Goal: Task Accomplishment & Management: Manage account settings

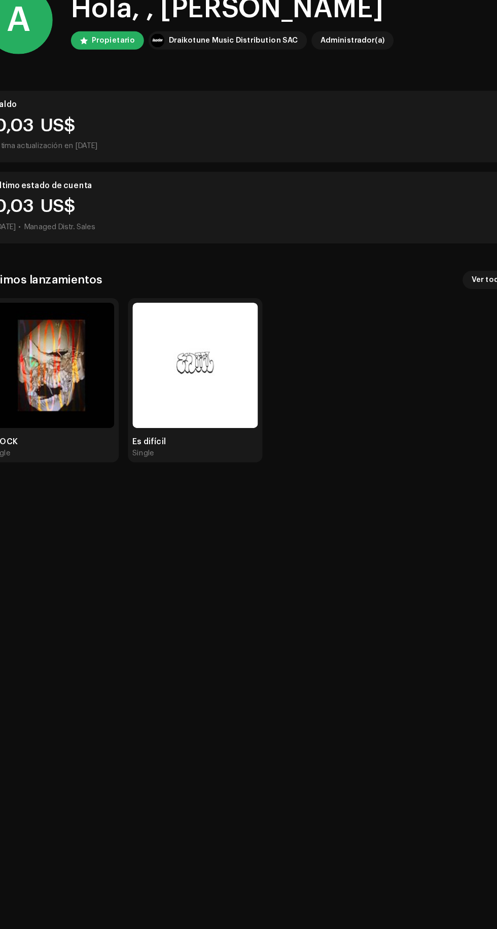
scroll to position [6, 0]
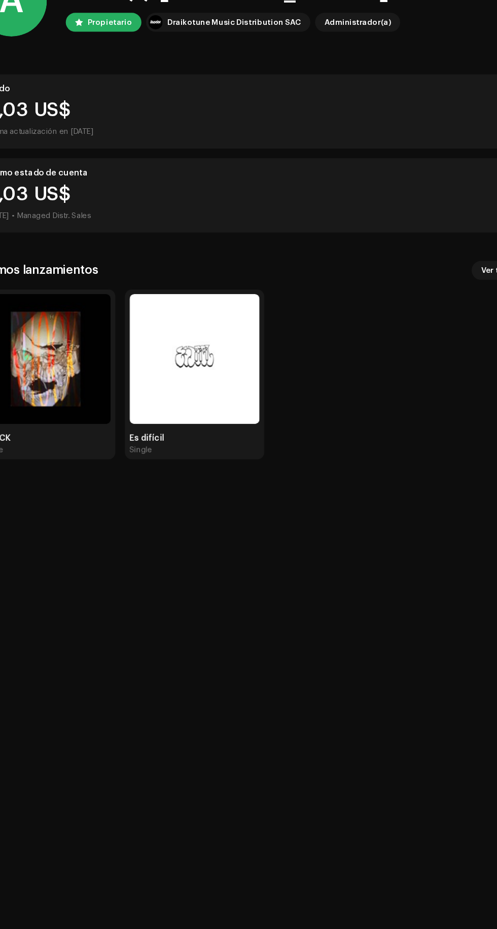
click at [171, 388] on img at bounding box center [196, 385] width 112 height 112
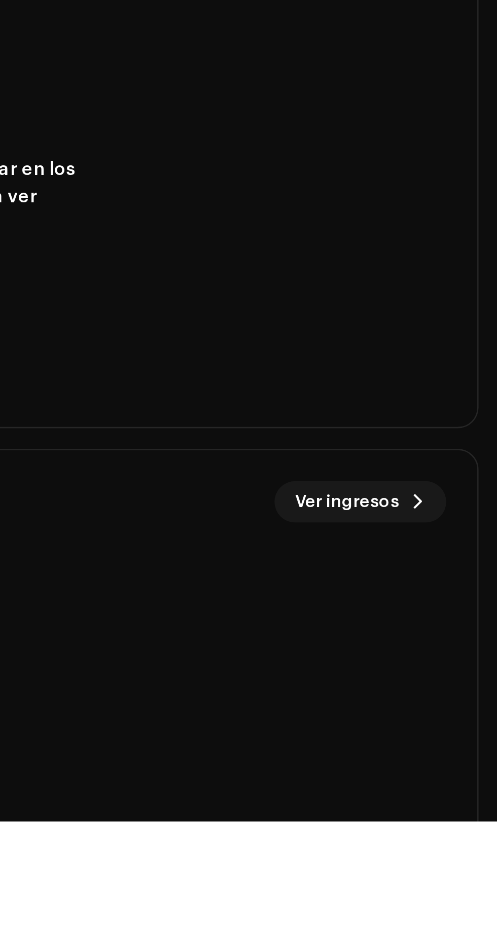
scroll to position [70, 0]
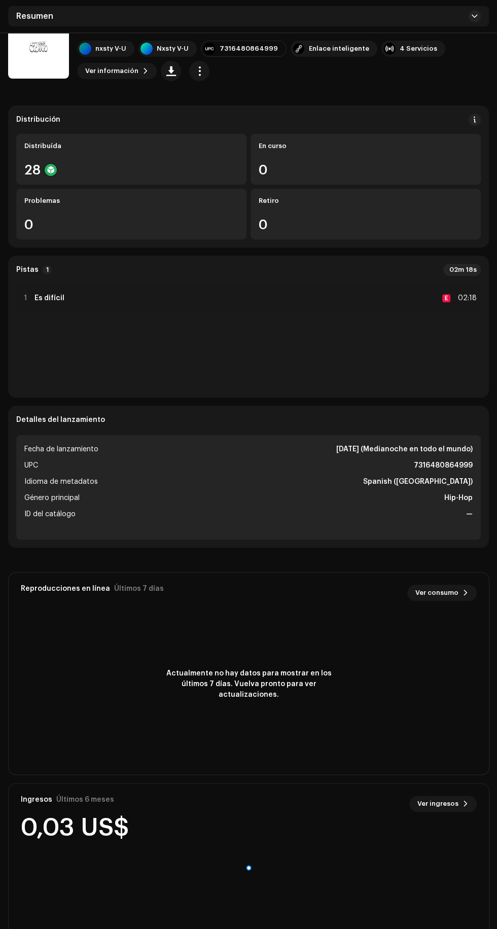
click at [427, 808] on span "Ver ingresos" at bounding box center [437, 804] width 41 height 20
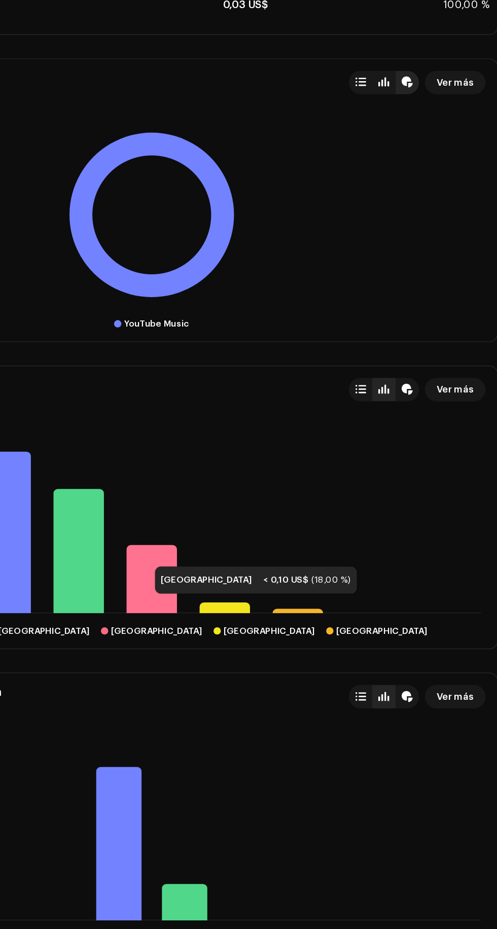
scroll to position [537, 0]
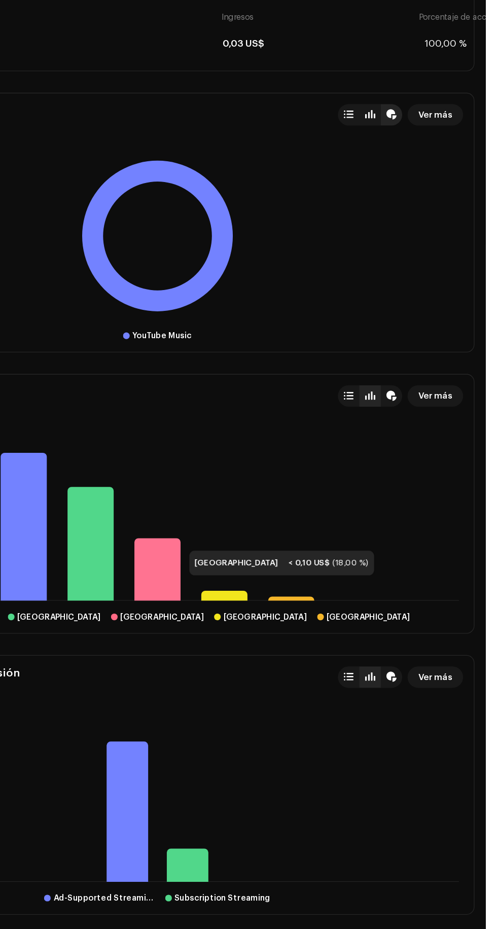
click at [493, 748] on div "Ingresos Últimos 3 meses Revenue is shown based on when streams occurred. DSP s…" at bounding box center [248, 345] width 497 height 1551
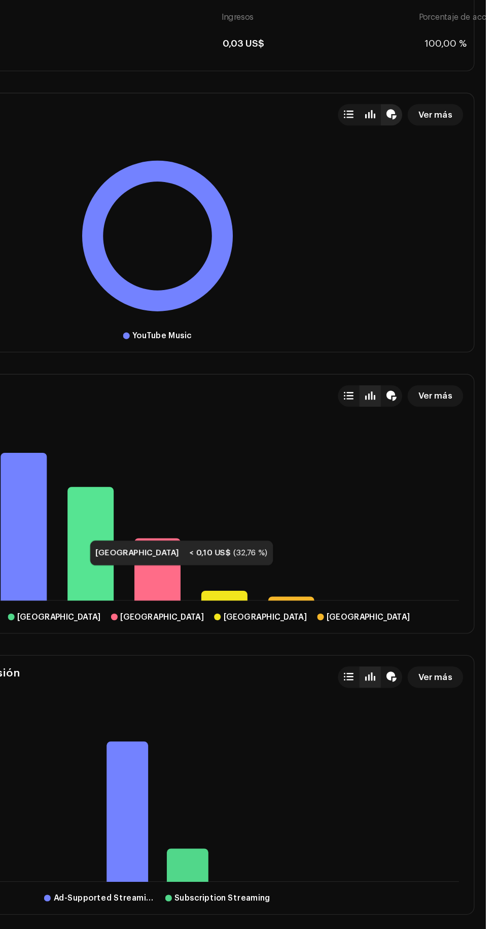
click at [187, 590] on icon at bounding box center [198, 619] width 35 height 86
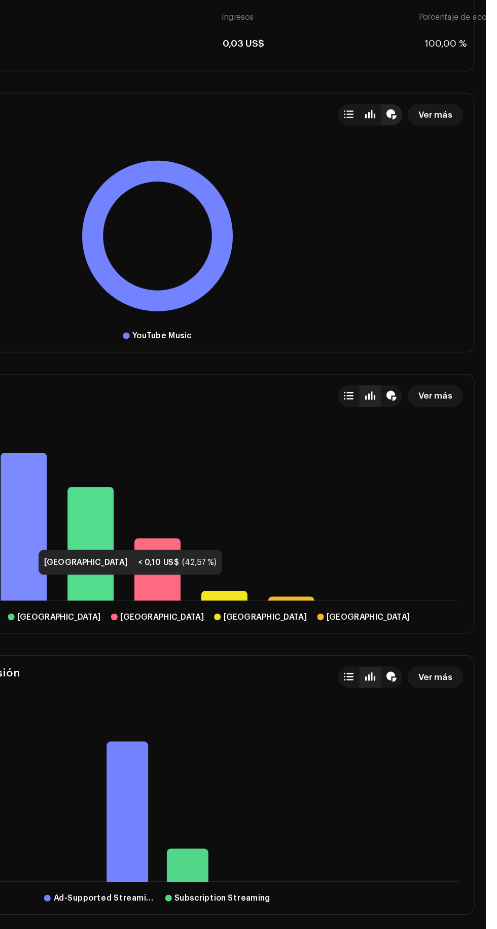
click at [148, 597] on icon at bounding box center [147, 606] width 35 height 112
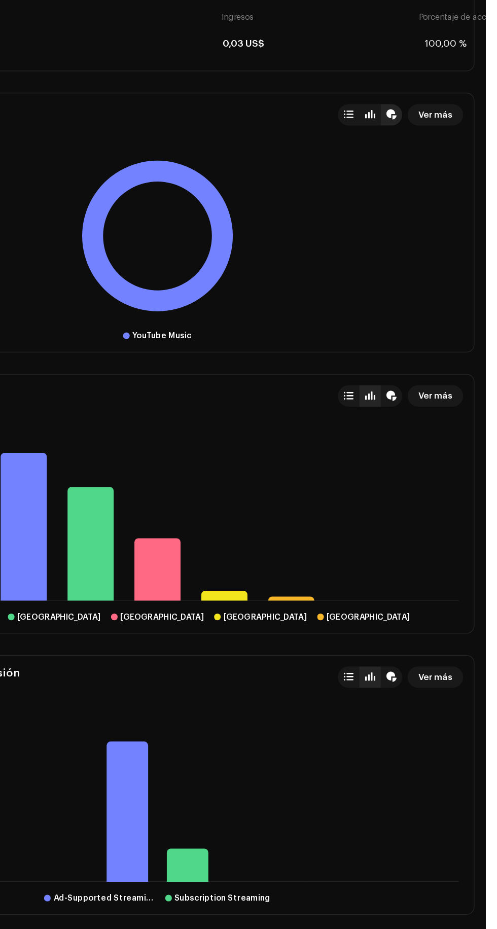
click at [190, 646] on icon at bounding box center [198, 619] width 35 height 86
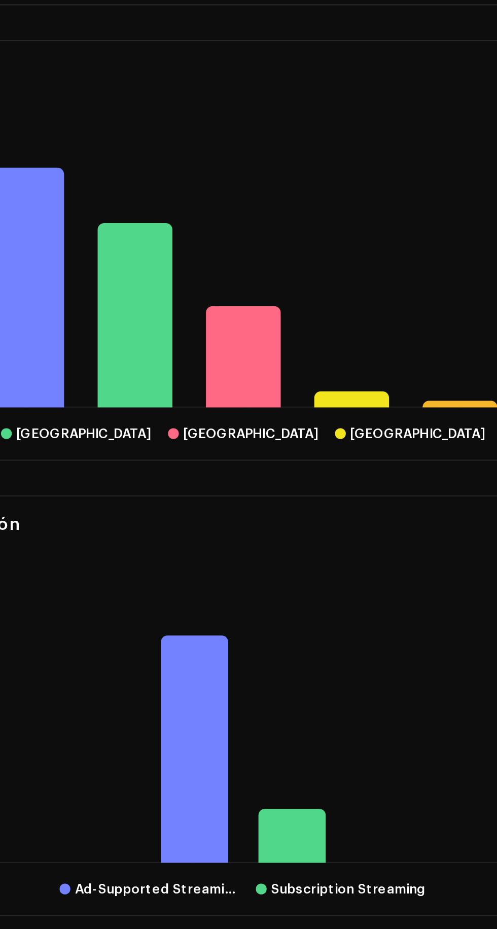
scroll to position [606, 0]
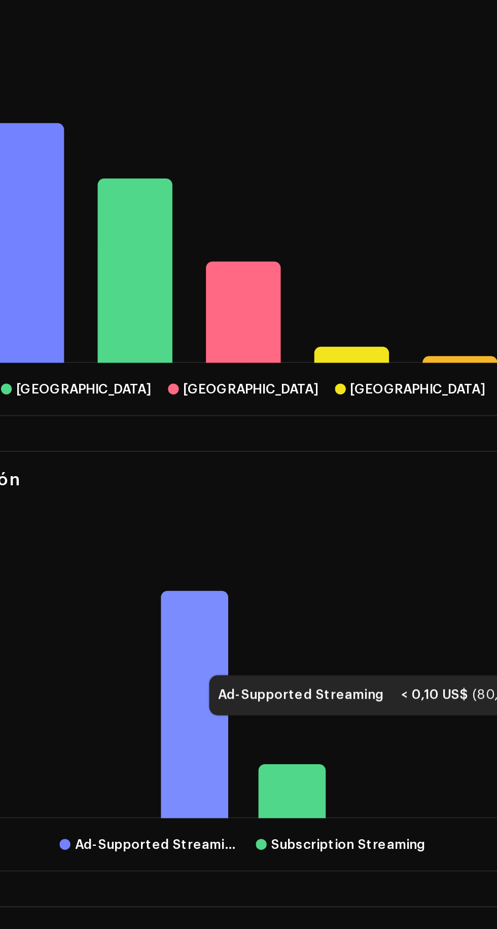
click at [222, 712] on icon at bounding box center [225, 752] width 31 height 107
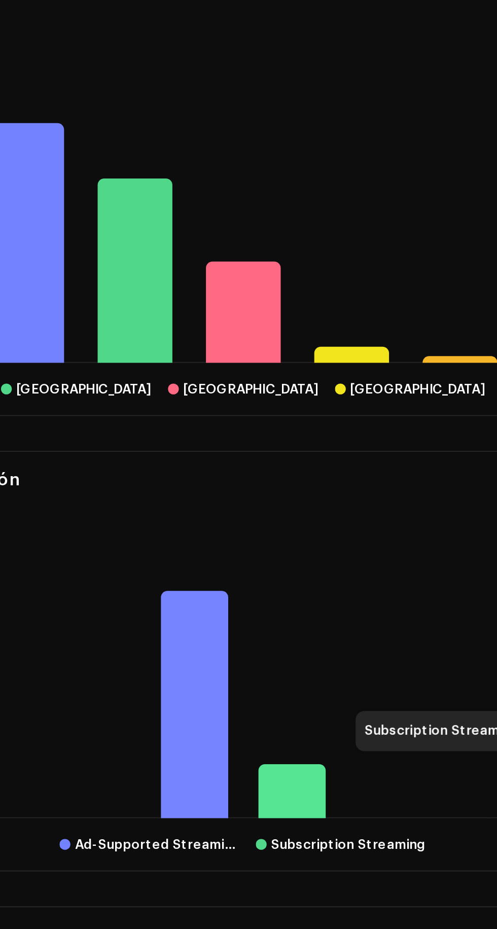
click at [291, 768] on rect at bounding box center [249, 742] width 464 height 127
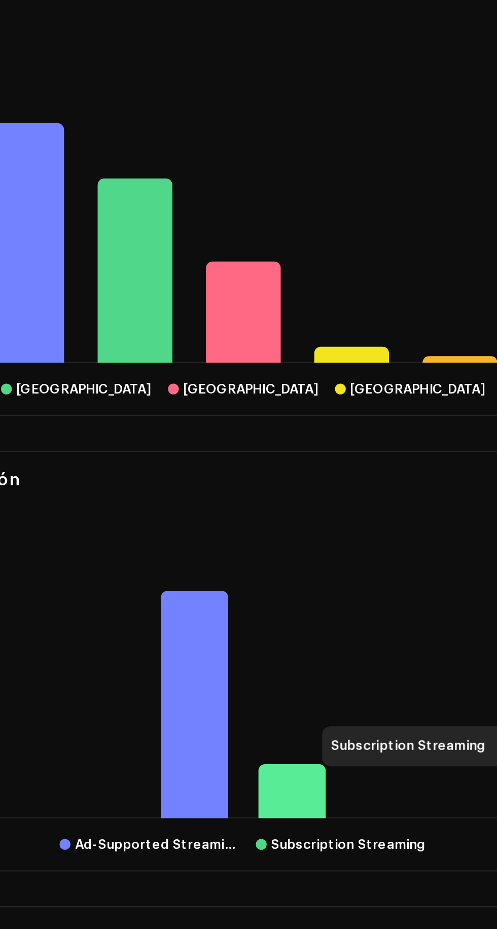
click at [275, 781] on icon at bounding box center [271, 793] width 31 height 25
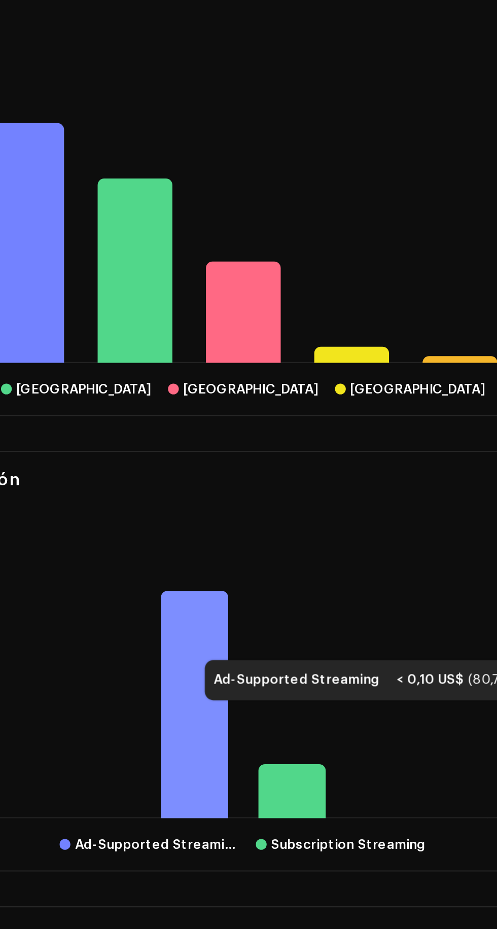
click at [220, 705] on icon at bounding box center [225, 752] width 31 height 107
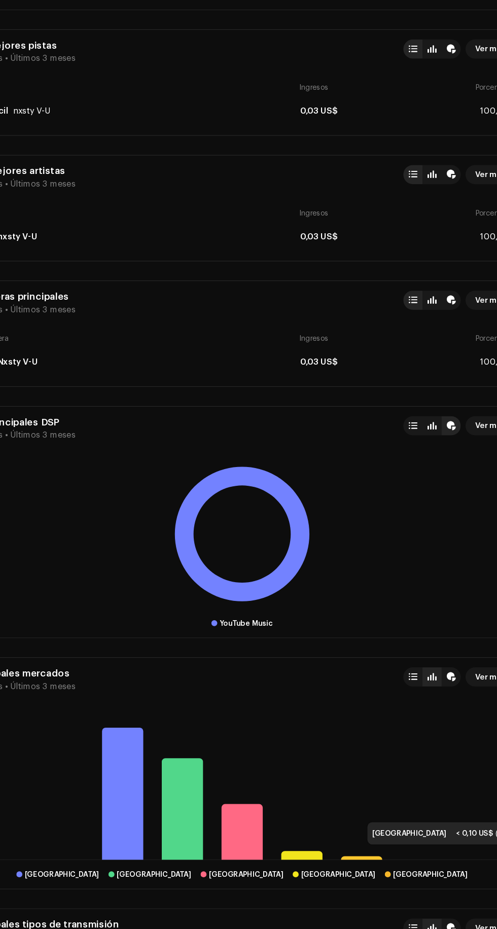
scroll to position [359, 0]
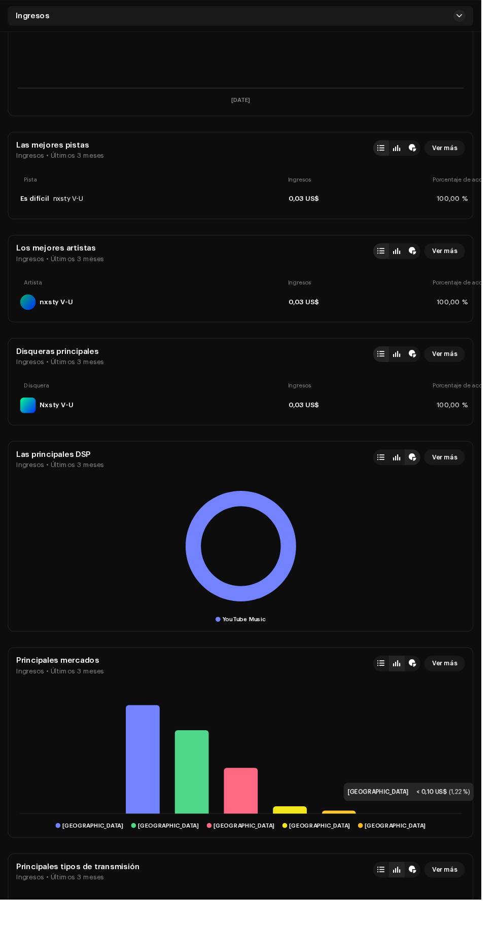
click at [493, 739] on div "Ingresos Últimos 3 meses Revenue is shown based on when streams occurred. DSP s…" at bounding box center [248, 523] width 497 height 1551
click at [73, 510] on rect at bounding box center [249, 564] width 464 height 127
click at [465, 462] on span "Ver más" at bounding box center [459, 472] width 26 height 20
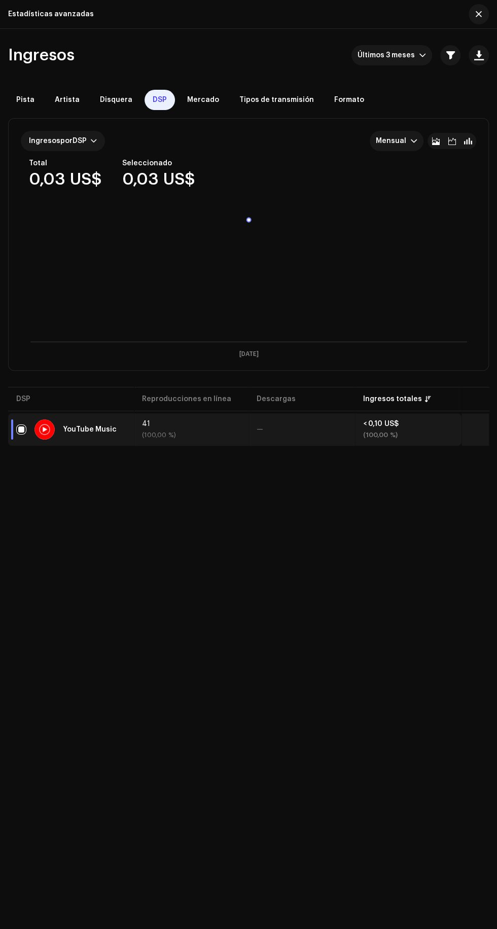
click at [102, 99] on span "Disquera" at bounding box center [116, 100] width 32 height 8
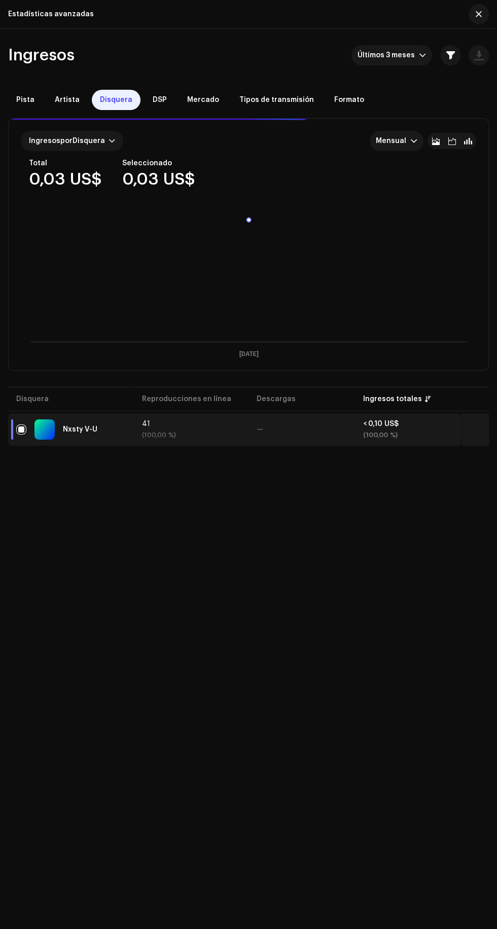
click at [57, 92] on div "Artista" at bounding box center [67, 100] width 41 height 20
click at [241, 99] on span "Tipos de transmisión" at bounding box center [276, 100] width 75 height 8
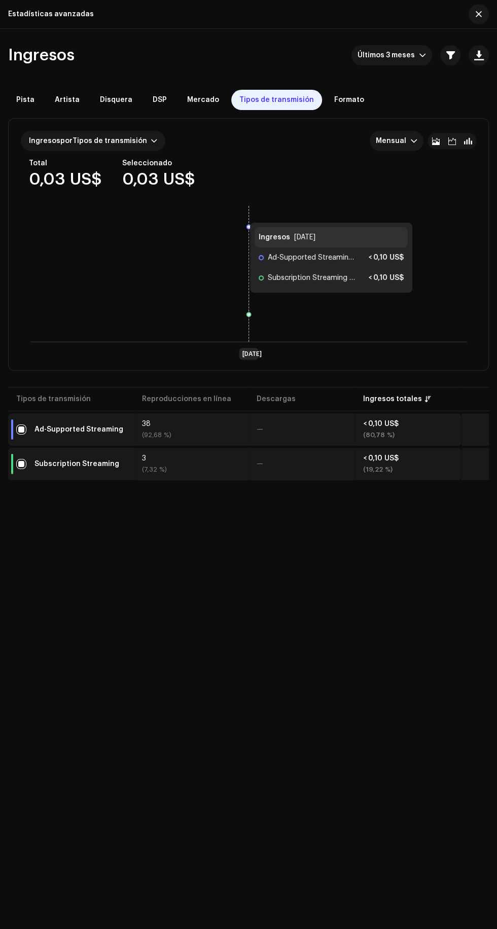
click at [345, 99] on span "Formato" at bounding box center [349, 100] width 30 height 8
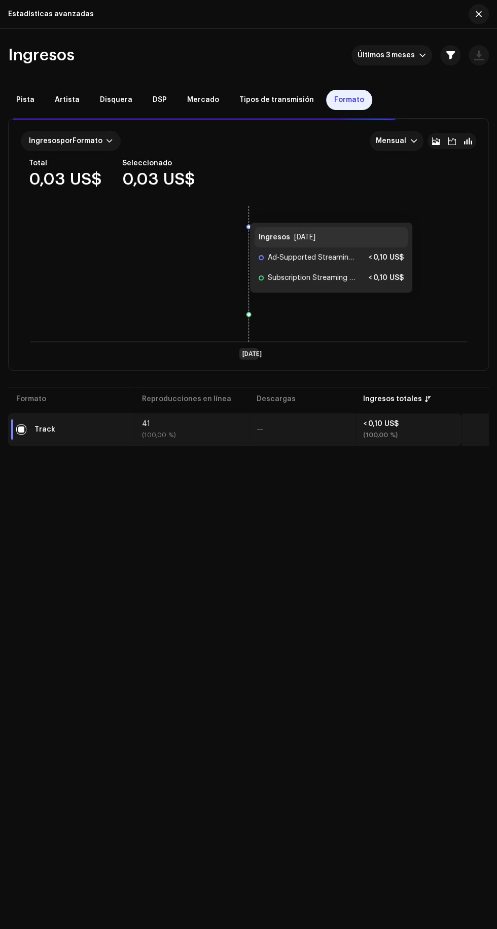
click at [51, 91] on div "Artista" at bounding box center [67, 100] width 41 height 20
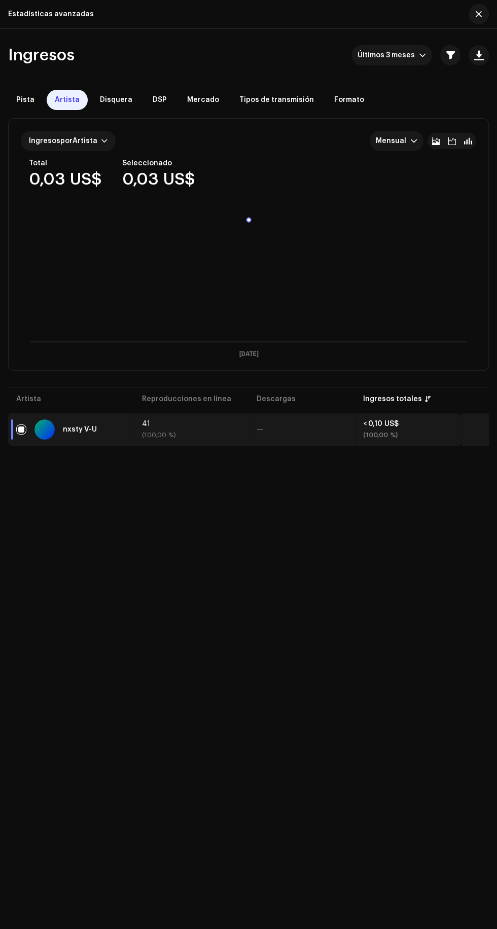
click at [31, 102] on span "Pista" at bounding box center [25, 100] width 18 height 8
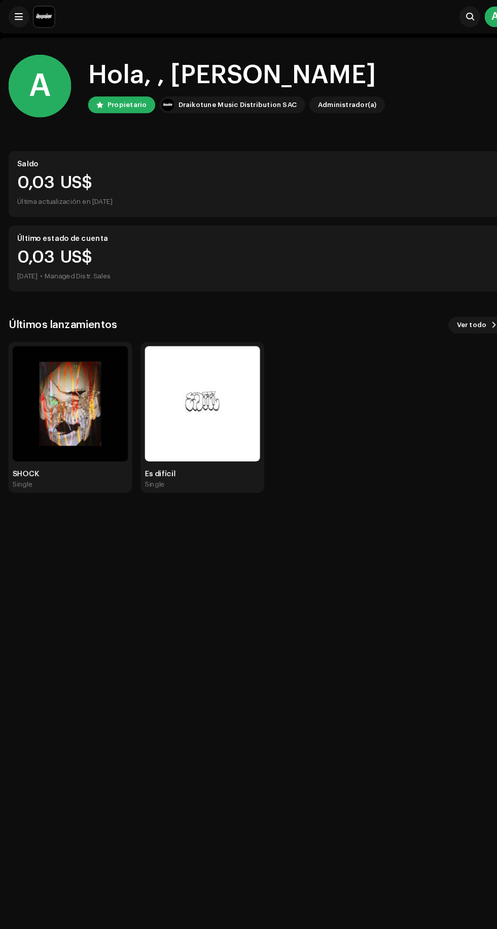
click at [162, 365] on img at bounding box center [196, 391] width 112 height 112
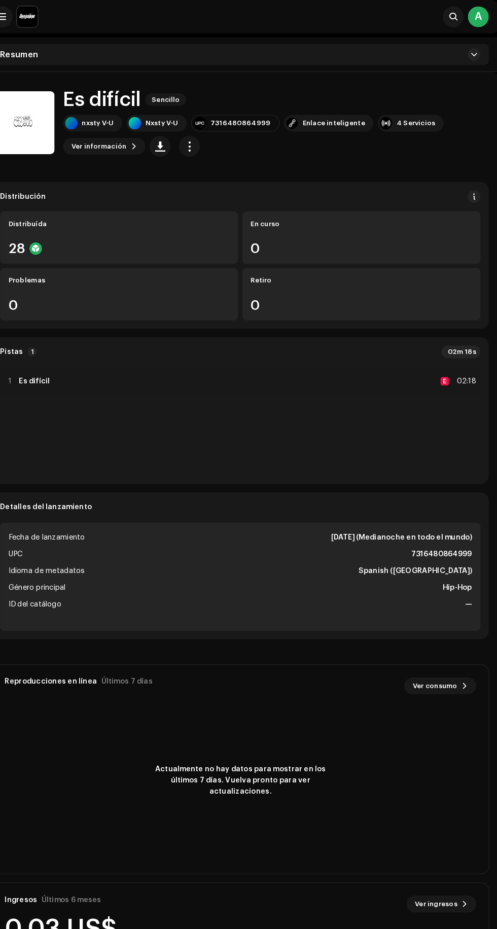
click at [196, 141] on span "button" at bounding box center [200, 141] width 10 height 8
click at [230, 186] on div "Editar" at bounding box center [241, 187] width 94 height 8
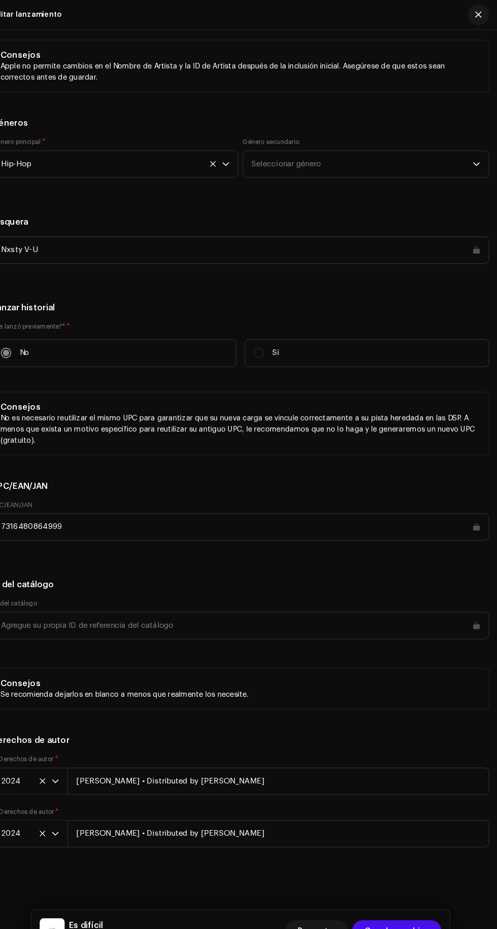
scroll to position [2380, 0]
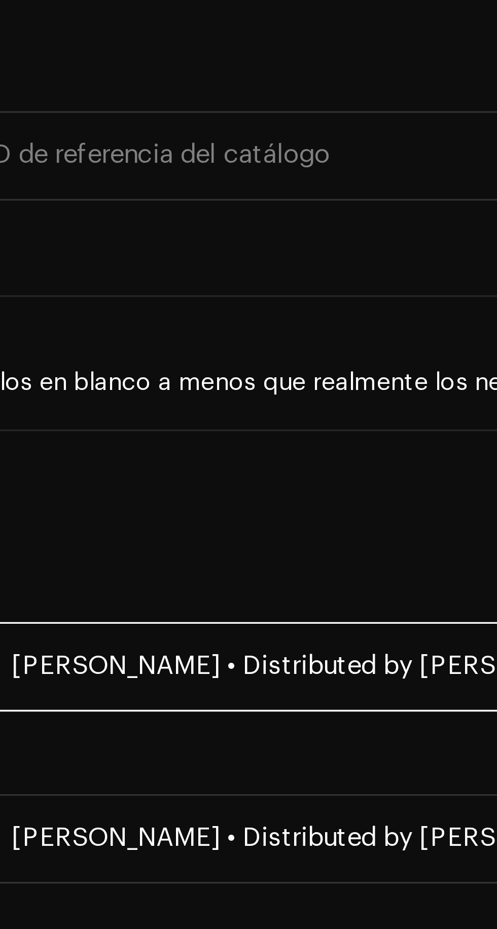
click at [173, 758] on input "Axel Yael soto González • Distributed by Draikotune" at bounding box center [285, 755] width 408 height 26
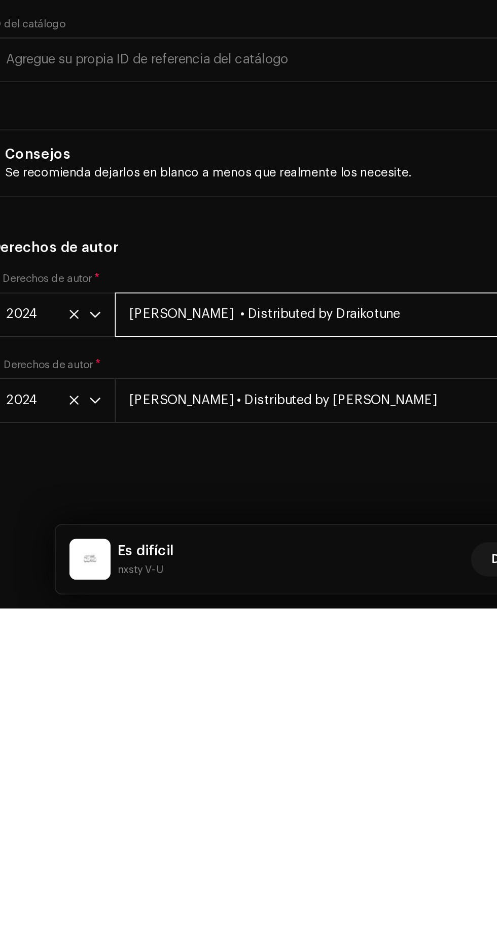
click at [242, 755] on input "Axel Yael soto • Distributed by Draikotune" at bounding box center [285, 755] width 408 height 26
click at [140, 758] on input "Axel Yael soto • Distributed by Draikotune" at bounding box center [285, 755] width 408 height 26
click at [121, 757] on input "Axel Yael soto • Distributed by Draikotune" at bounding box center [285, 755] width 408 height 26
type input "Axel soto • Distributed by Draikotune"
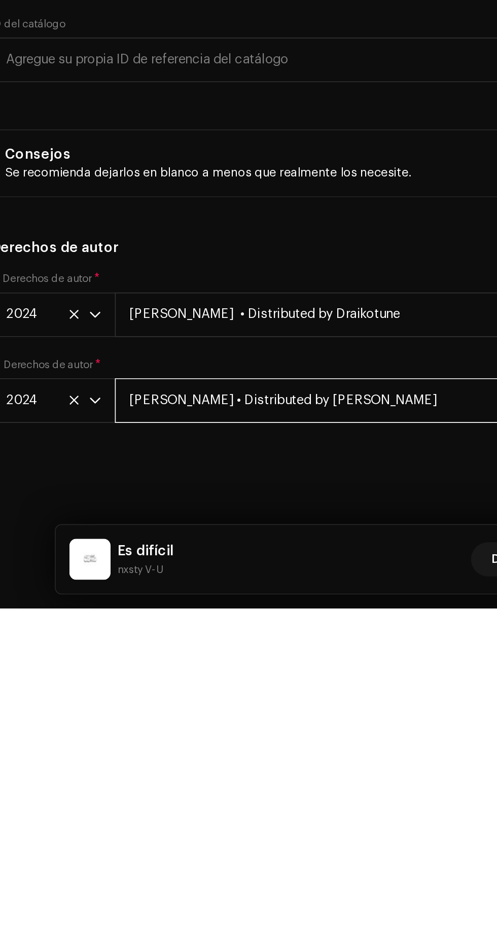
click at [161, 804] on input "Axel Yael soto González • Distributed by Draikotune" at bounding box center [285, 806] width 408 height 26
click at [168, 808] on input "Axel Yael soto González • Distributed by Draikotune" at bounding box center [285, 806] width 408 height 26
click at [171, 804] on input "Axel Yael soto González • Distributed by Draikotune" at bounding box center [285, 806] width 408 height 26
click at [175, 804] on input "Axel Yael soto González • Distributed by Draikotune" at bounding box center [285, 806] width 408 height 26
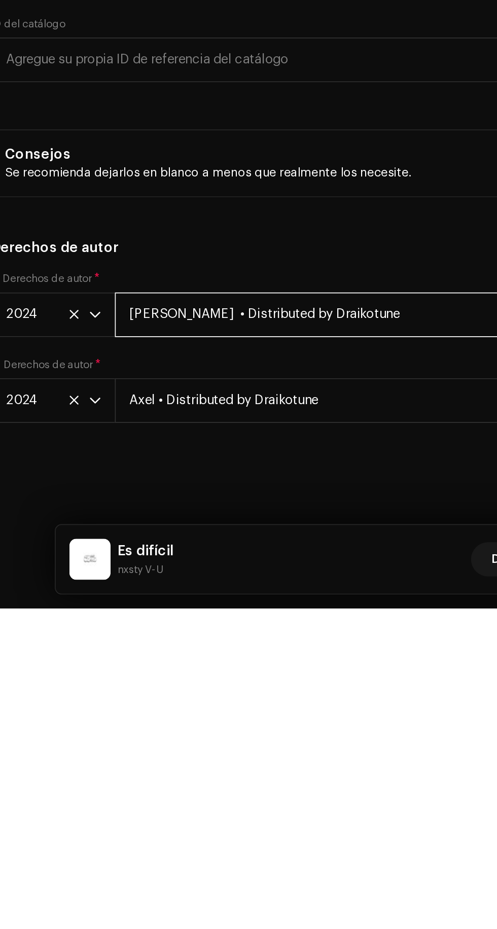
click at [122, 754] on input "Axel soto • Distributed by Draikotune" at bounding box center [285, 755] width 408 height 26
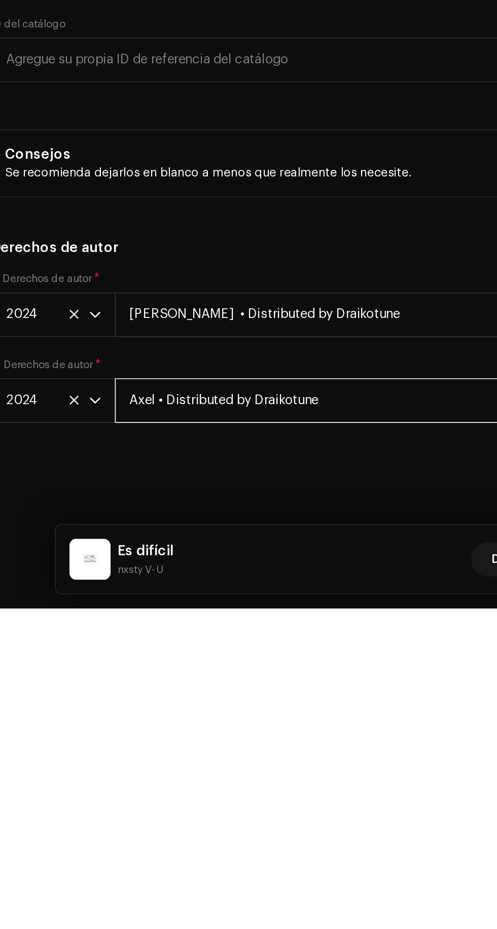
click at [103, 803] on input "Axel • Distributed by Draikotune" at bounding box center [285, 806] width 408 height 26
click at [105, 803] on input "Axel • Distributed by Draikotune" at bounding box center [285, 806] width 408 height 26
type input "Axel soto • Distributed by Draikotune"
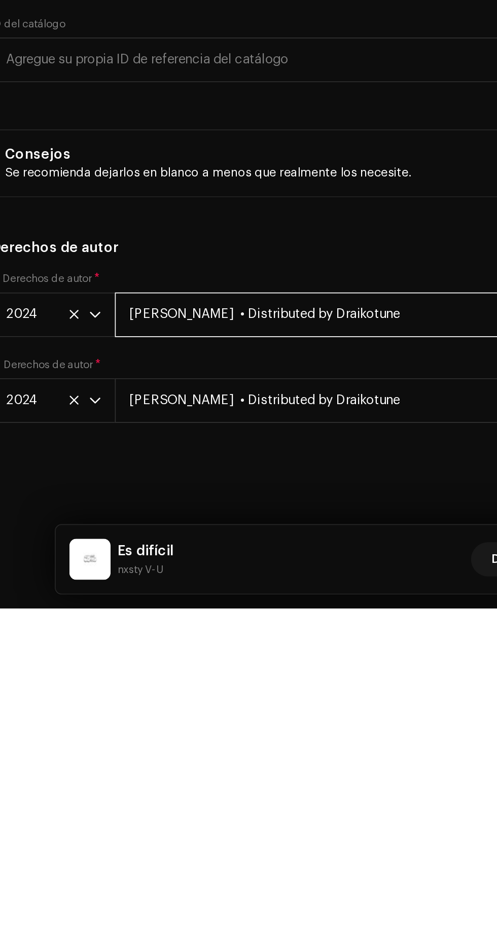
click at [101, 751] on input "Axel soto • Distributed by Draikotune" at bounding box center [285, 755] width 408 height 26
click at [108, 755] on input "Axel soto • Distributed by Draikotune" at bounding box center [285, 755] width 408 height 26
type input "Axel soto • Distributed by Draikotune"
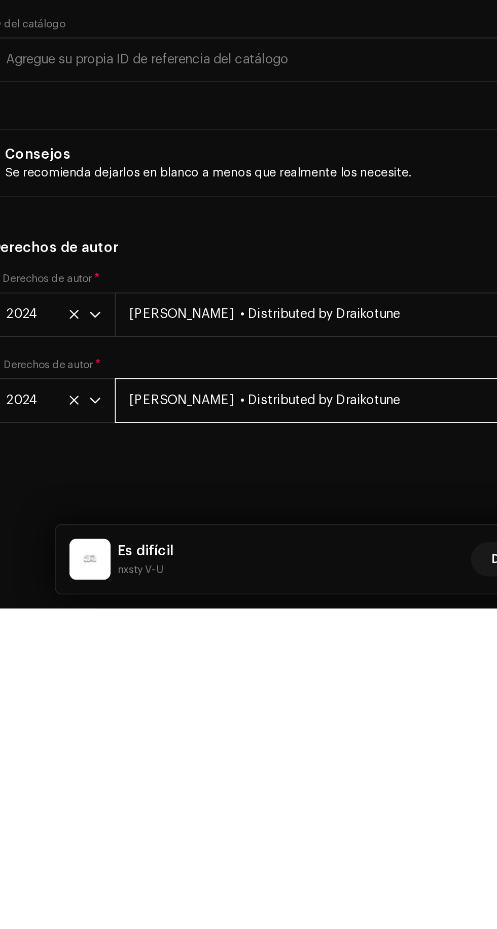
click at [226, 808] on input "Axel soto • Distributed by Draikotune" at bounding box center [285, 806] width 408 height 26
type input "Axel soto"
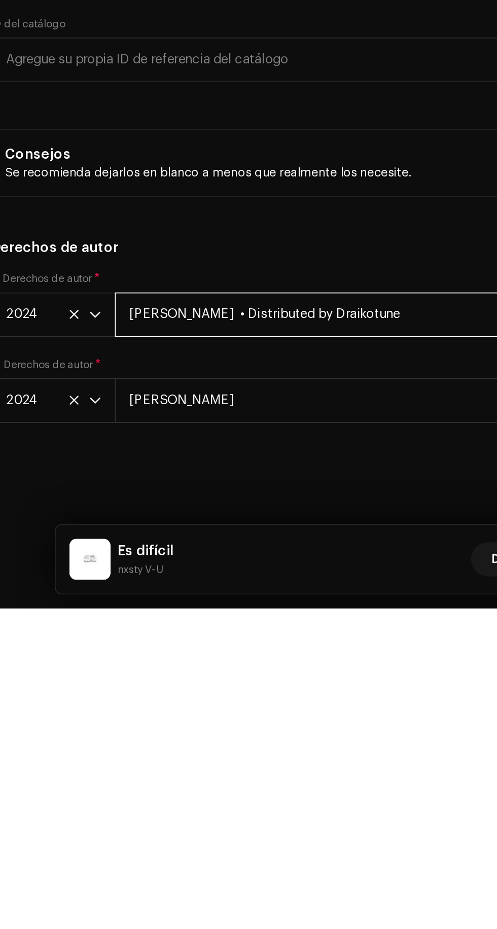
click at [237, 757] on input "Axel soto • Distributed by Draikotune" at bounding box center [285, 755] width 408 height 26
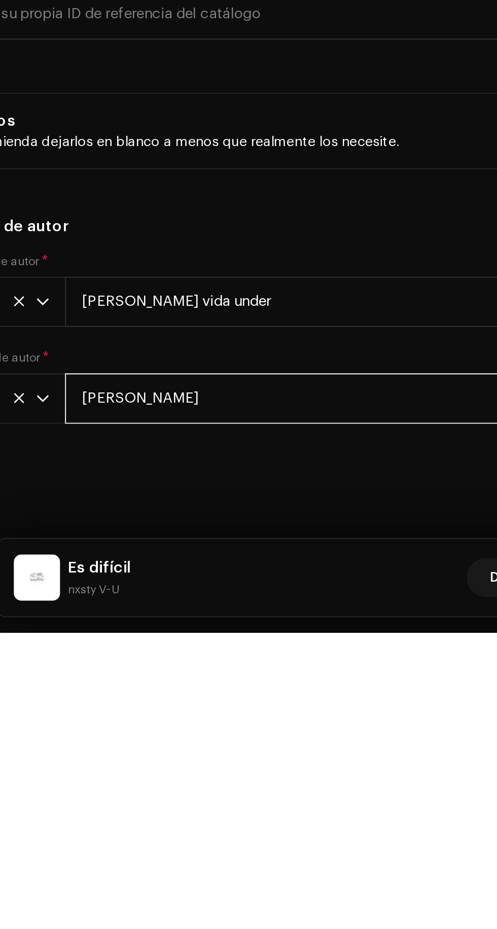
click at [136, 804] on input "Axel soto" at bounding box center [285, 806] width 408 height 26
type input "Axel soto vida under"
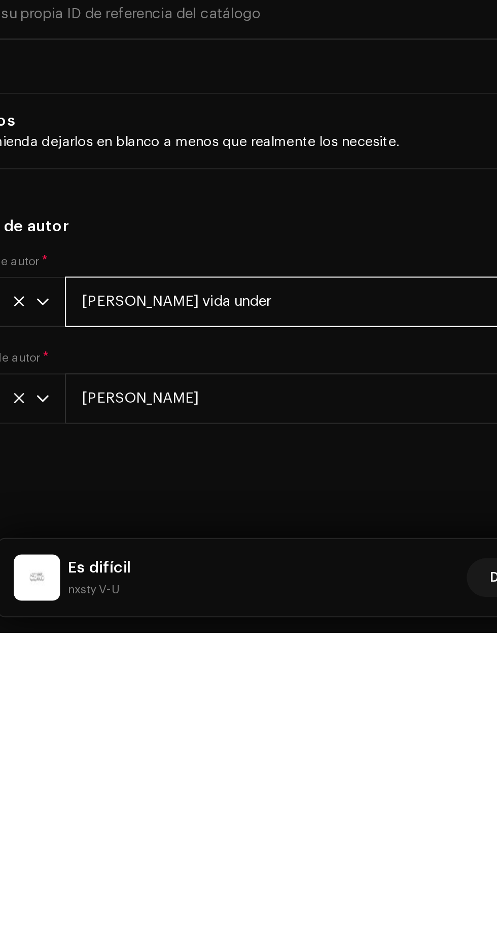
click at [221, 752] on input "Axel soto vida under" at bounding box center [285, 755] width 408 height 26
type input "Axel soto"
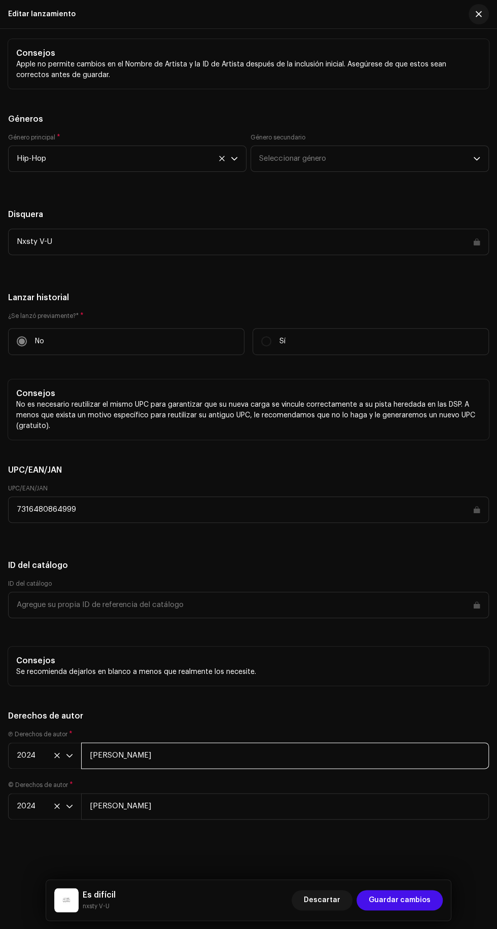
scroll to position [14, 0]
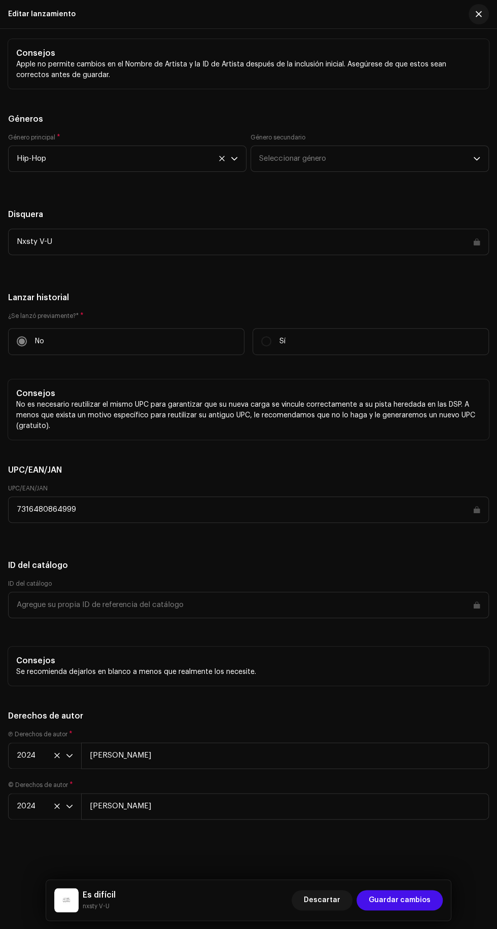
click at [424, 900] on span "Guardar cambios" at bounding box center [400, 900] width 62 height 20
type input "Axel soto"
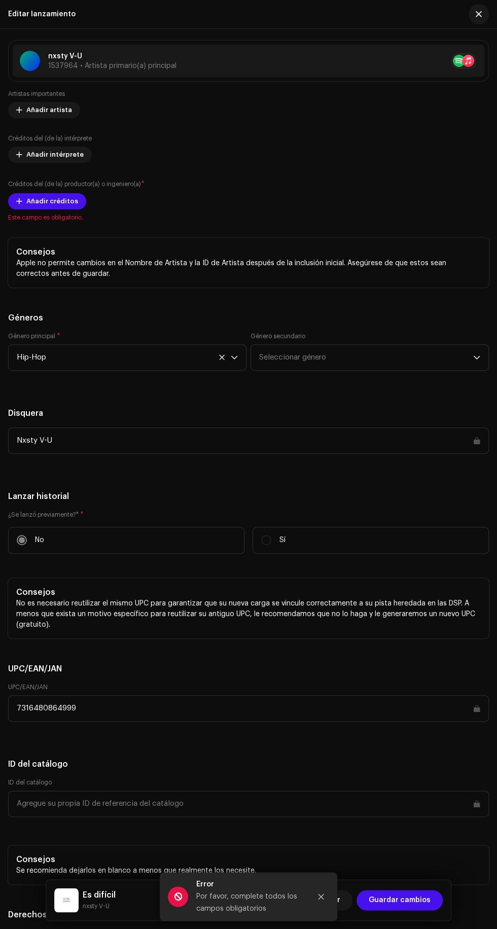
scroll to position [1452, 0]
click at [34, 211] on span "Añadir créditos" at bounding box center [52, 201] width 52 height 20
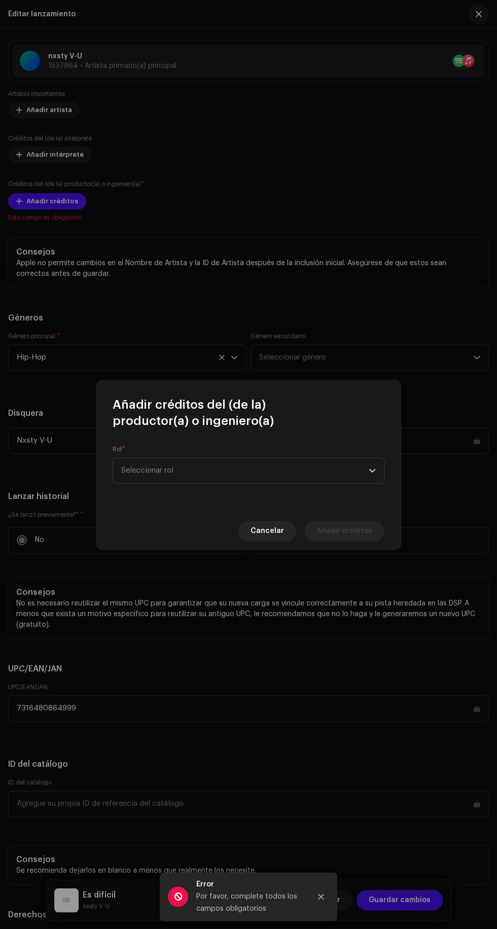
click at [14, 507] on div "Añadir créditos del (de la) productor(a) o ingeniero(a) Rol * Seleccionar rol C…" at bounding box center [248, 464] width 497 height 929
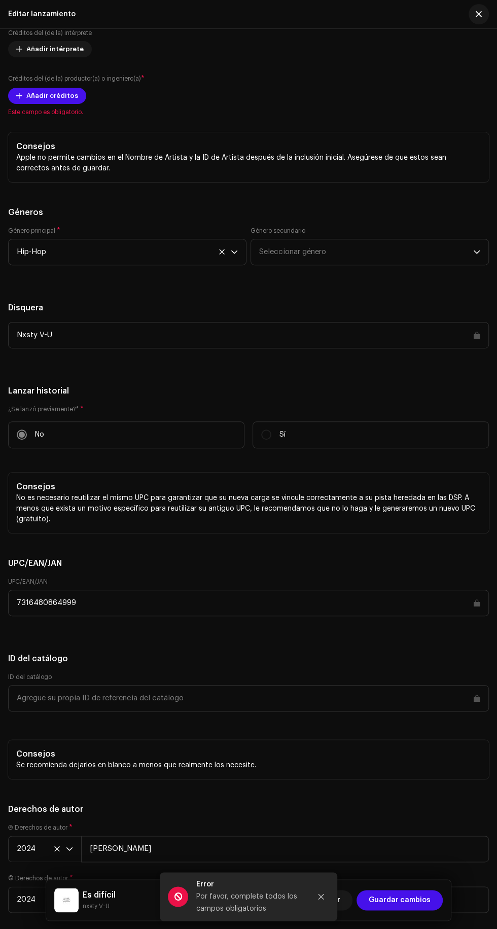
scroll to position [1460, 0]
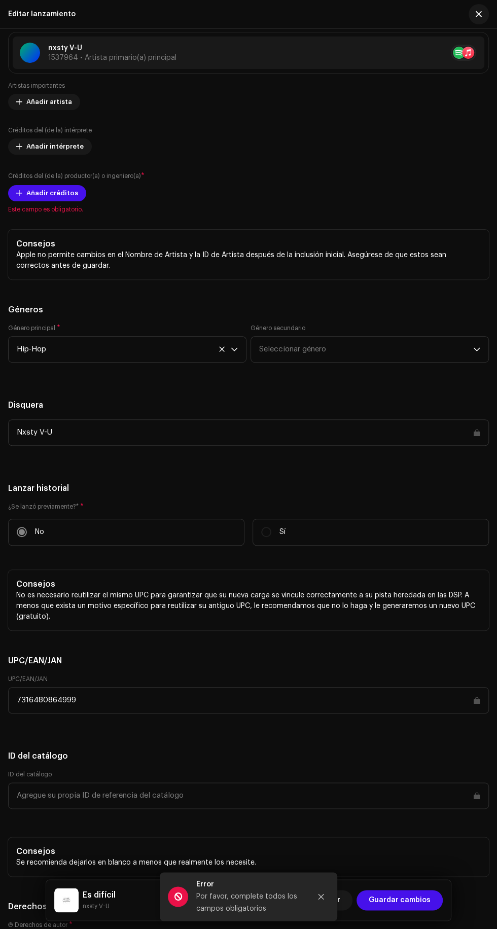
click at [19, 197] on span at bounding box center [19, 193] width 6 height 8
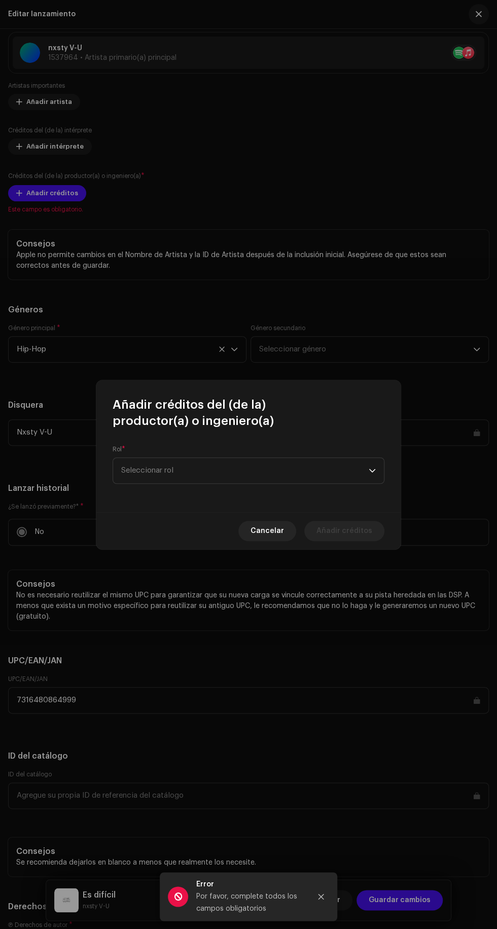
click at [146, 473] on span "Seleccionar rol" at bounding box center [244, 470] width 247 height 25
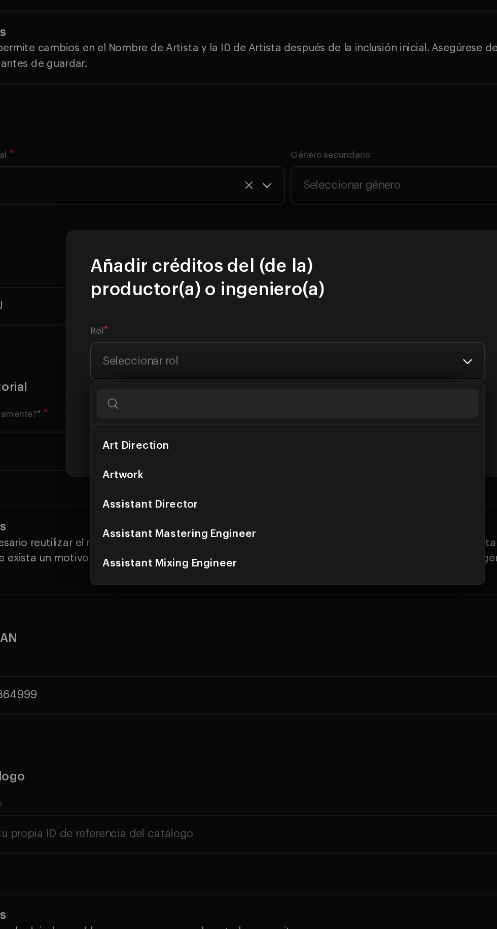
scroll to position [14, 0]
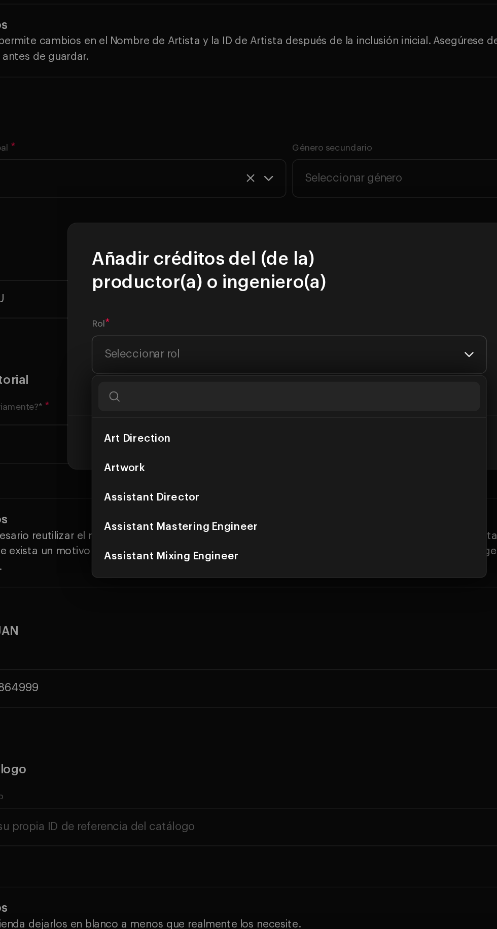
click at [295, 496] on input "text" at bounding box center [248, 499] width 263 height 20
type input "Pr"
click at [209, 606] on li "Producer" at bounding box center [248, 609] width 263 height 20
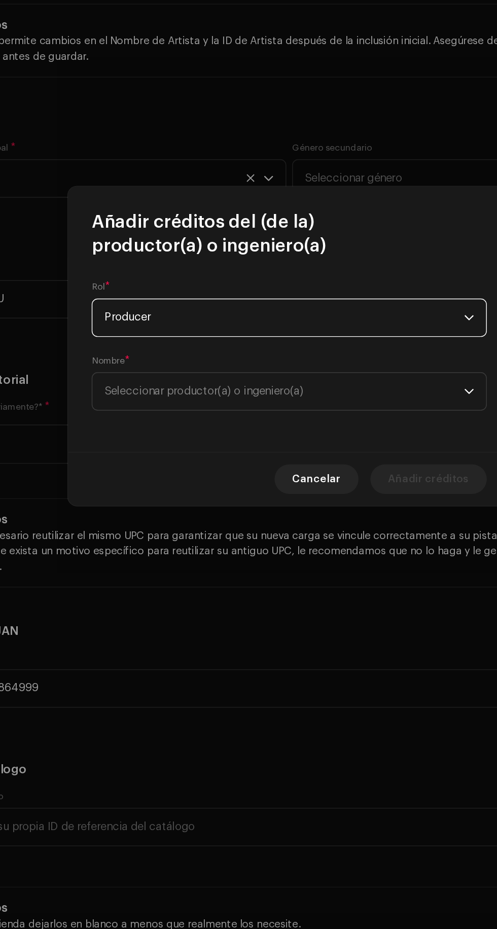
click at [333, 497] on span "Seleccionar productor(a) o ingeniero(a)" at bounding box center [244, 495] width 247 height 25
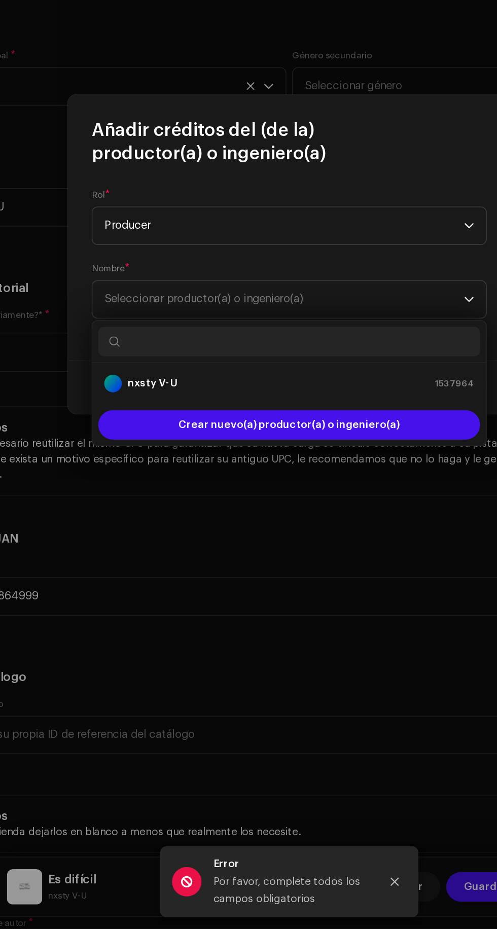
type input "D"
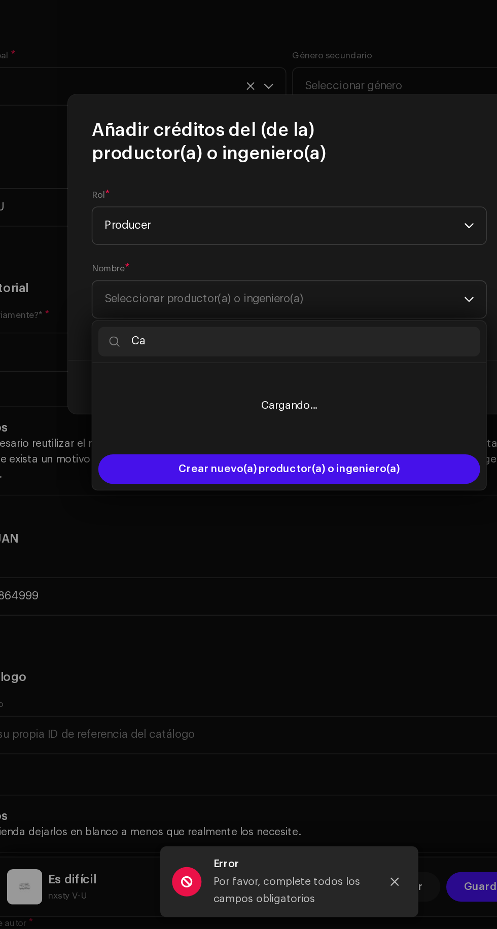
type input "C"
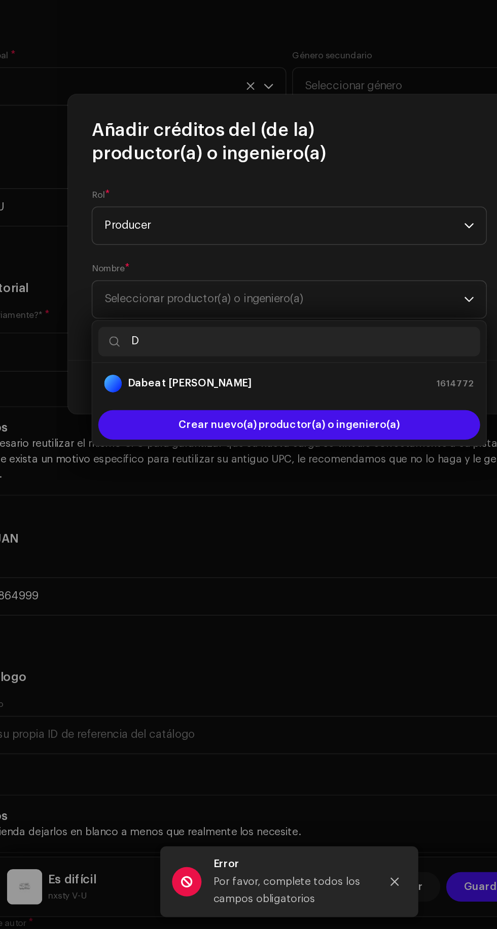
type input "D"
click at [284, 548] on div "Dabeat cruz 1614772" at bounding box center [248, 554] width 255 height 12
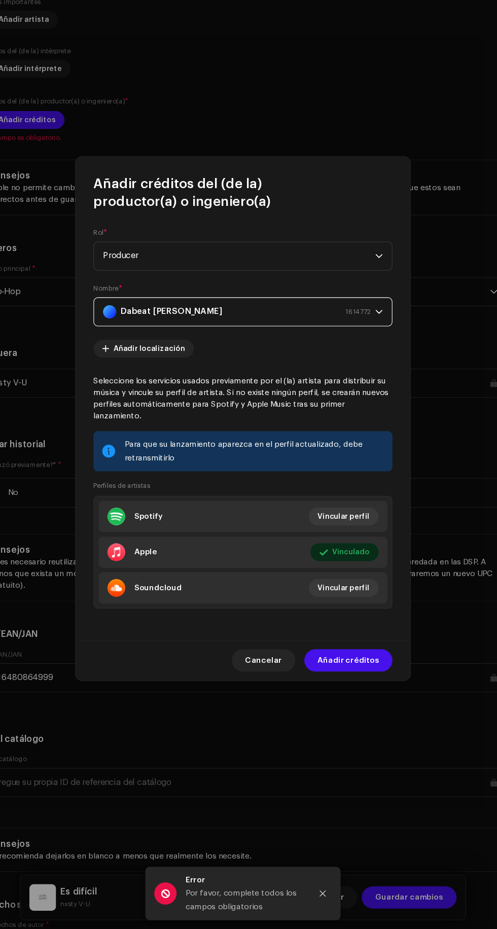
scroll to position [10, 0]
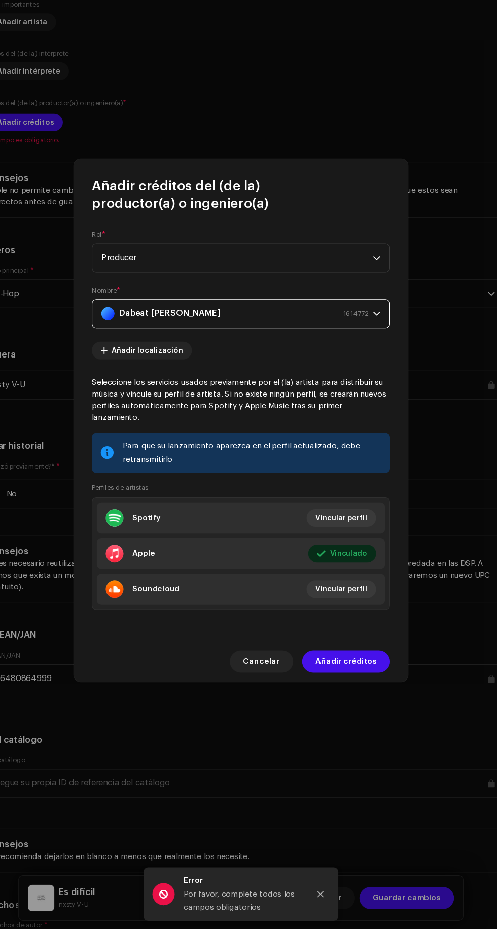
click at [367, 695] on span "Añadir créditos" at bounding box center [344, 685] width 56 height 20
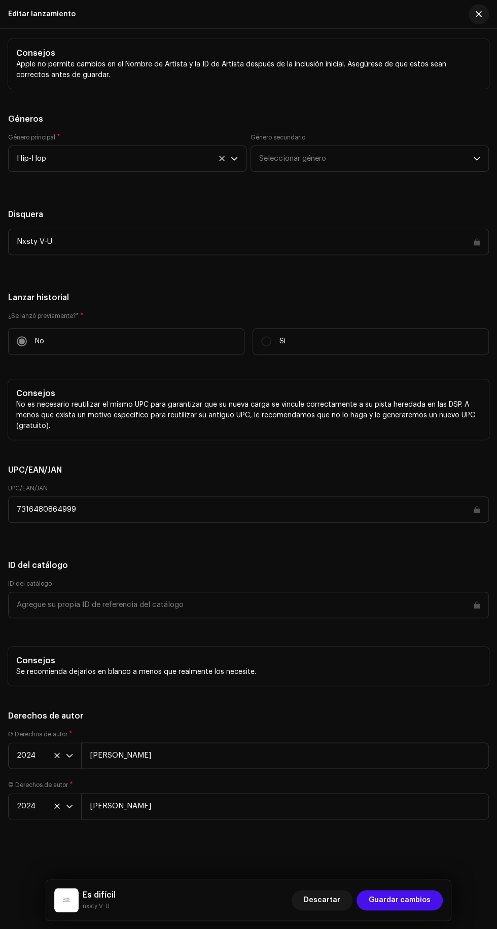
scroll to position [2422, 0]
click at [423, 900] on span "Guardar cambios" at bounding box center [400, 900] width 62 height 20
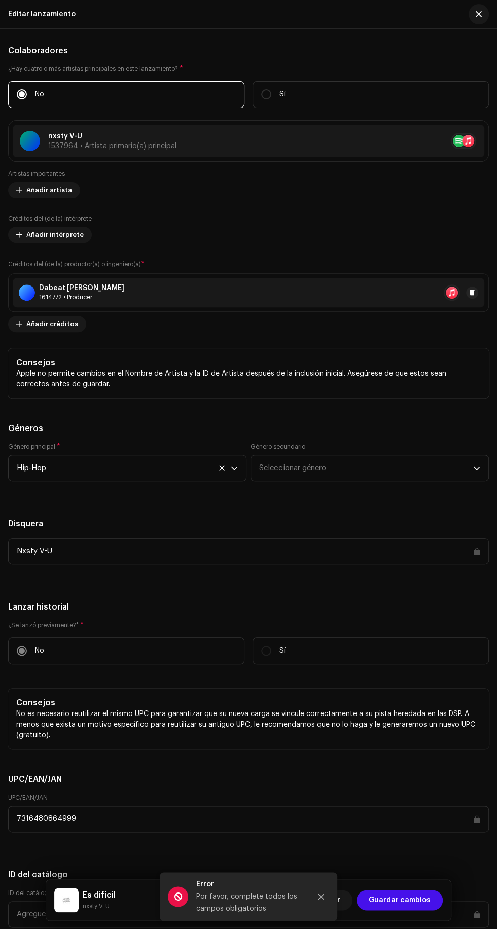
scroll to position [1349, 0]
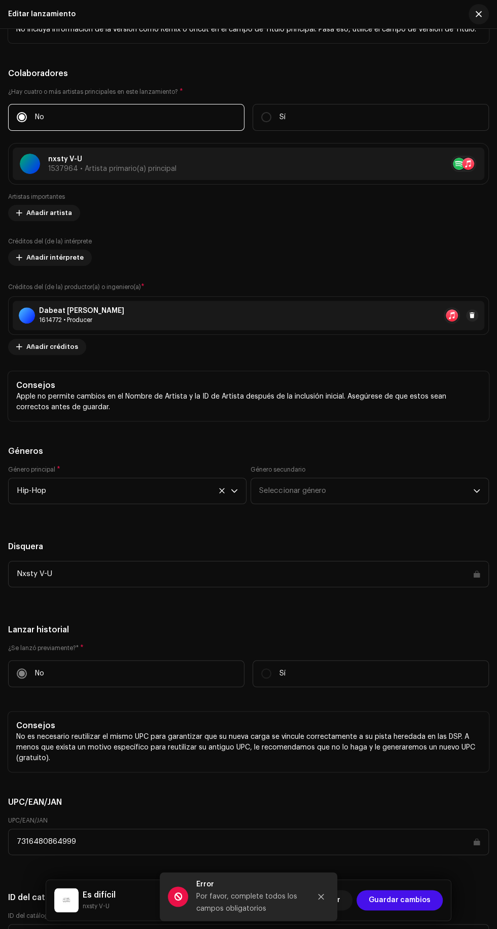
click at [478, 14] on span "button" at bounding box center [479, 14] width 6 height 8
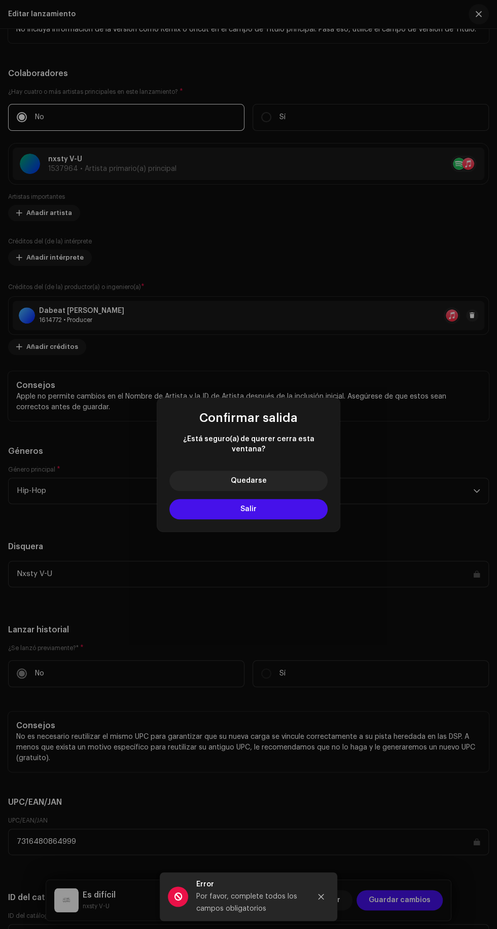
click at [306, 502] on button "Salir" at bounding box center [248, 509] width 158 height 20
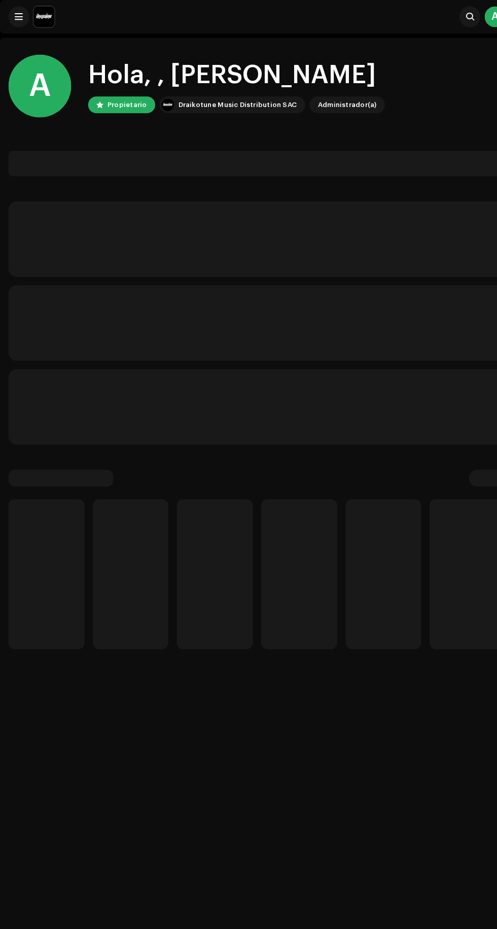
click at [4, 688] on div "A Hola, , Axel Yael Propietario Draikotune Music Distribution SAC Administrador…" at bounding box center [248, 501] width 497 height 929
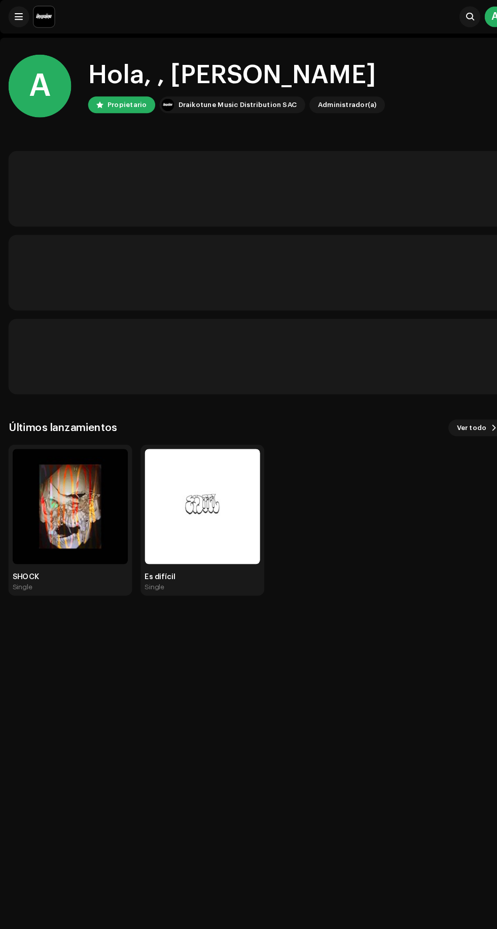
click at [55, 479] on img at bounding box center [68, 490] width 112 height 112
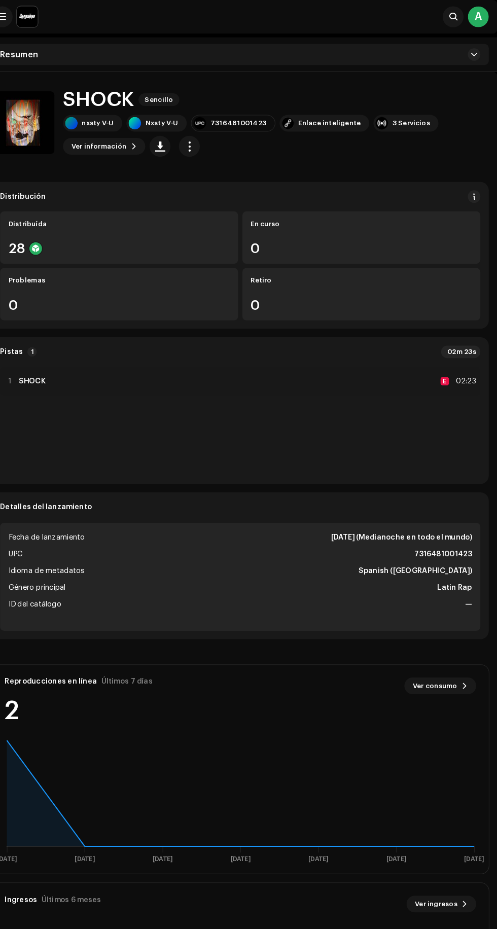
click at [92, 135] on span "Ver información" at bounding box center [111, 141] width 53 height 20
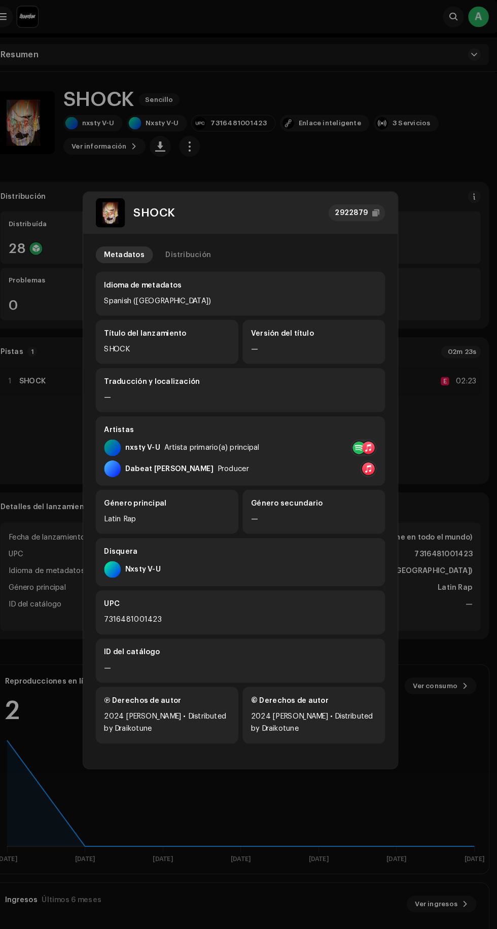
click at [294, 454] on div "Dabeat cruz Producer" at bounding box center [249, 453] width 264 height 16
click at [376, 453] on div at bounding box center [372, 453] width 12 height 12
click at [435, 468] on div "Apple Music" at bounding box center [407, 476] width 64 height 16
click at [373, 429] on div at bounding box center [372, 433] width 12 height 12
click at [437, 488] on div "Apple Music" at bounding box center [413, 480] width 102 height 24
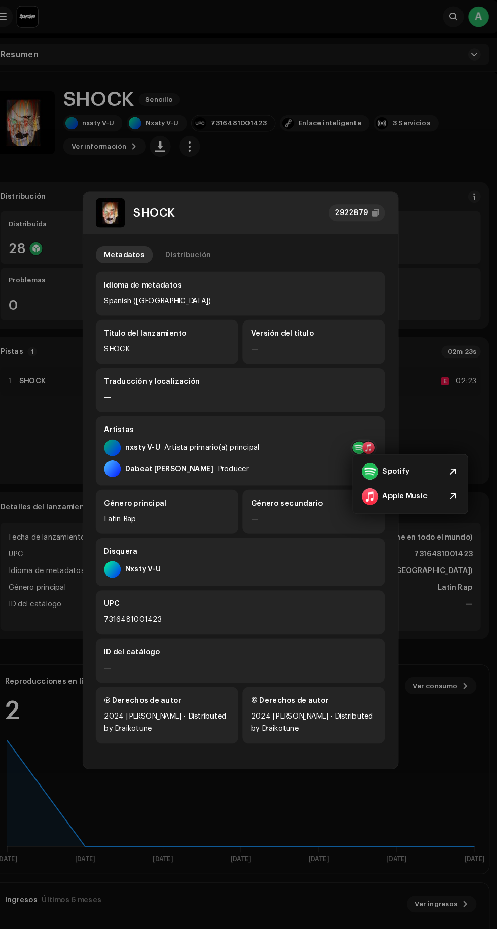
click at [419, 469] on div "Apple Music" at bounding box center [413, 480] width 102 height 24
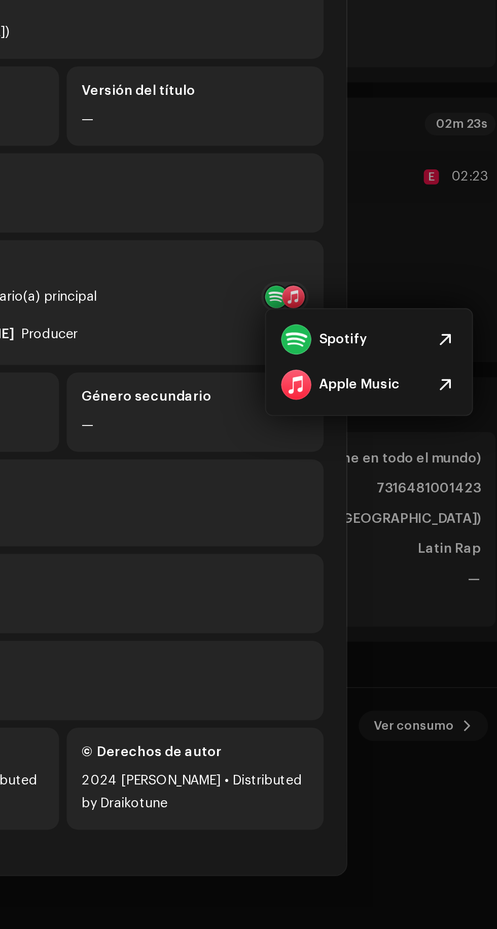
click at [454, 452] on span at bounding box center [454, 456] width 12 height 12
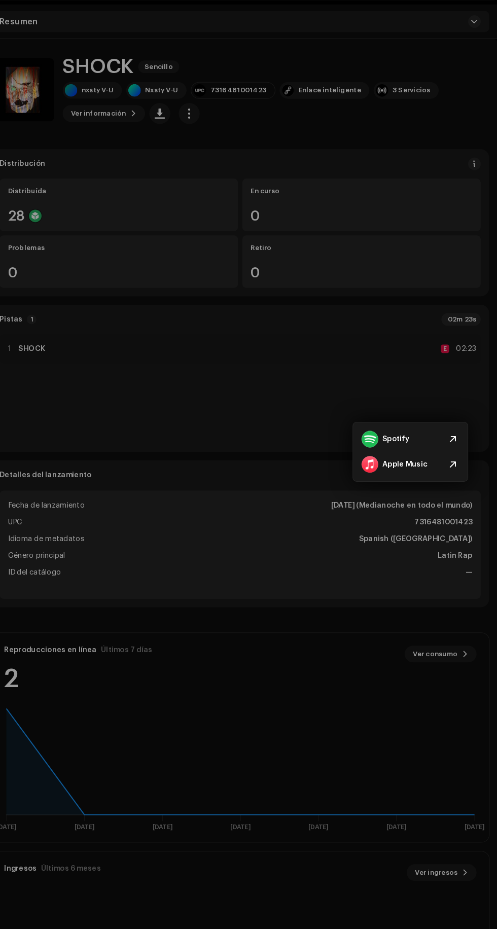
click at [426, 792] on div "SHOCK 2922879 Metadatos Distribución Idioma de metadatos Spanish (Latin America…" at bounding box center [248, 464] width 497 height 929
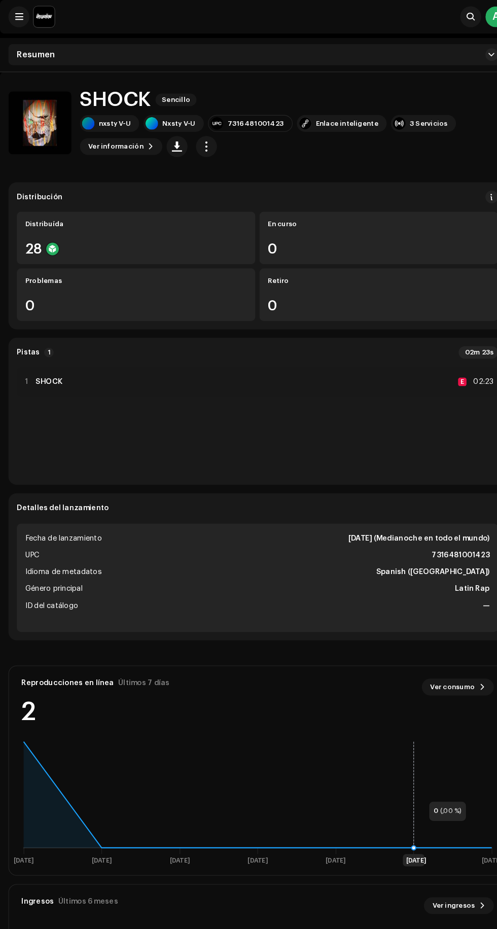
click at [90, 140] on span "Ver información" at bounding box center [111, 141] width 53 height 20
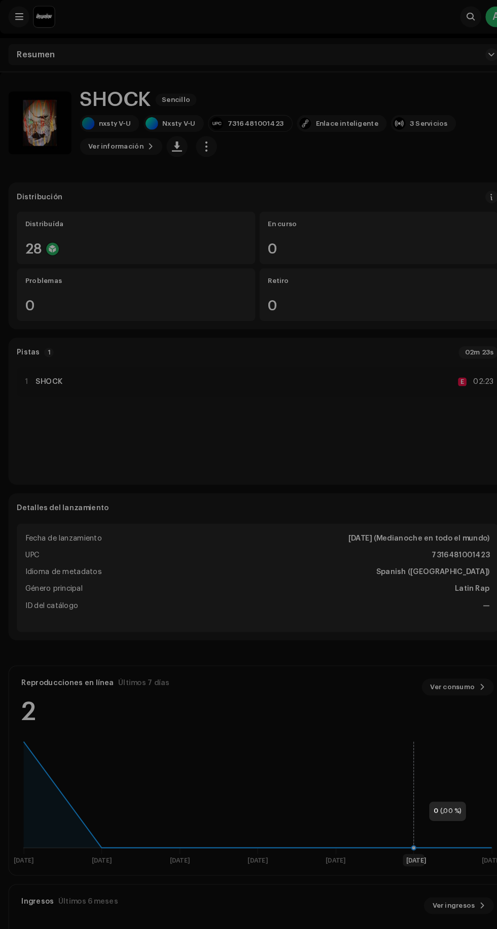
click at [440, 713] on div "SHOCK 2922879 Metadatos Distribución Idioma de metadatos Spanish (Latin America…" at bounding box center [248, 464] width 497 height 929
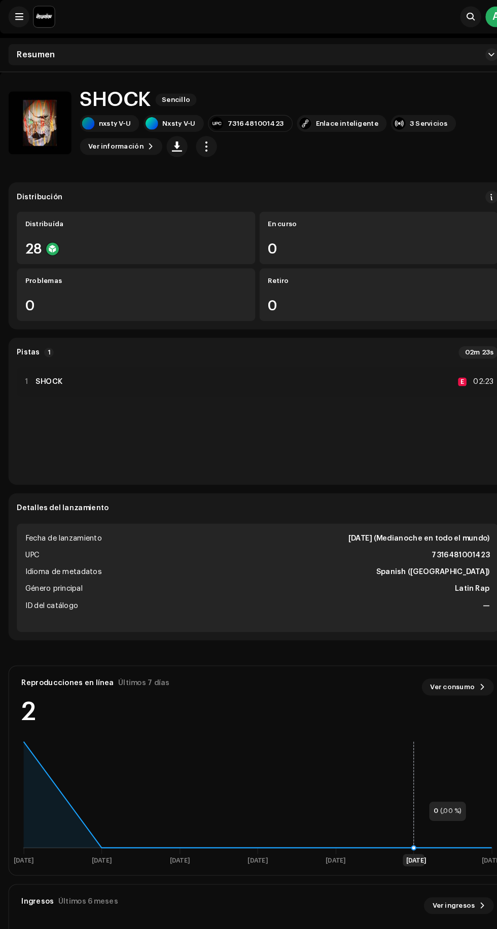
click at [90, 137] on span "Ver información" at bounding box center [111, 141] width 53 height 20
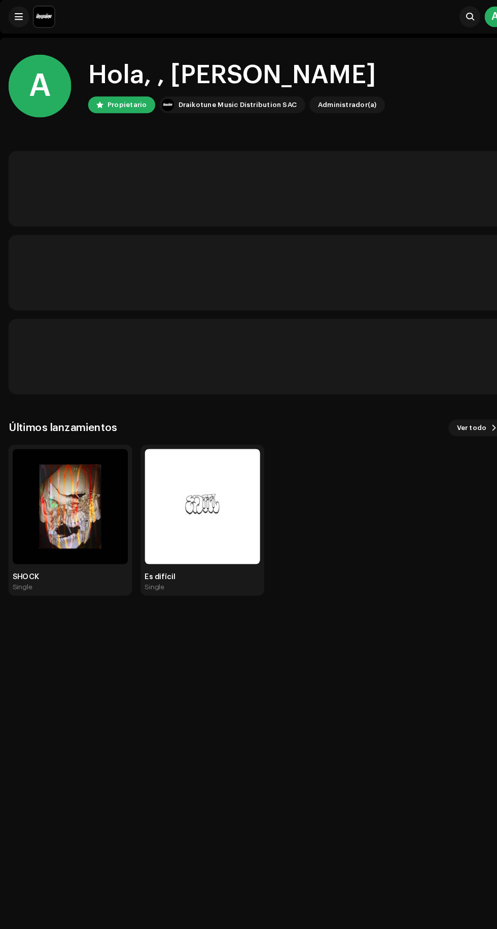
click at [142, 481] on img at bounding box center [196, 490] width 112 height 112
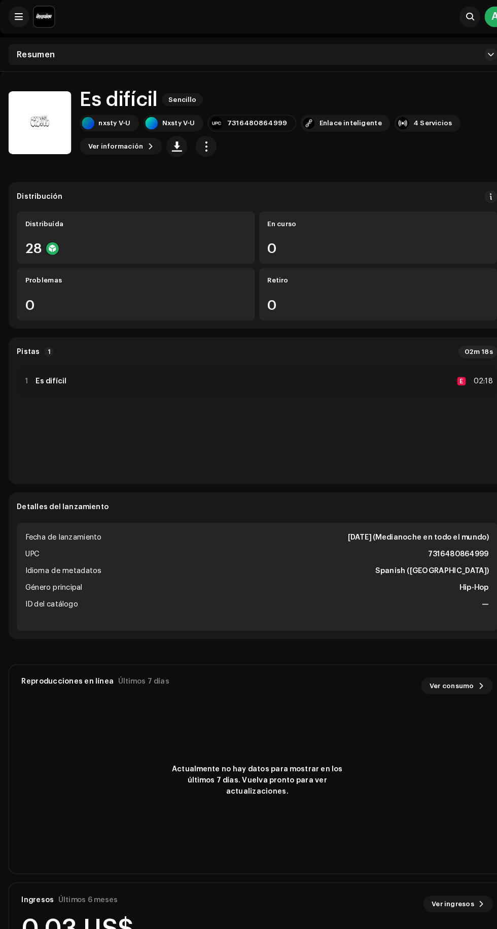
click at [92, 140] on span "Ver información" at bounding box center [111, 141] width 53 height 20
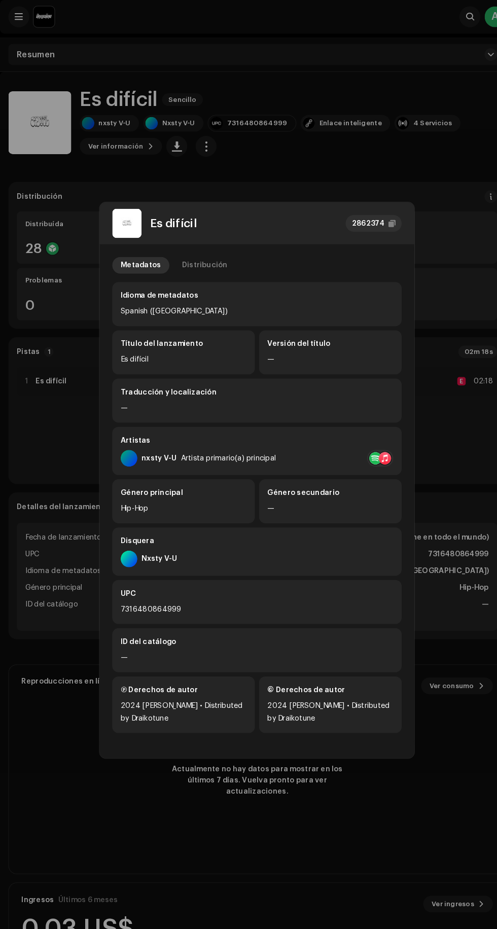
click at [368, 680] on div "2024 [PERSON_NAME] • Distributed by Draikotune" at bounding box center [320, 689] width 122 height 24
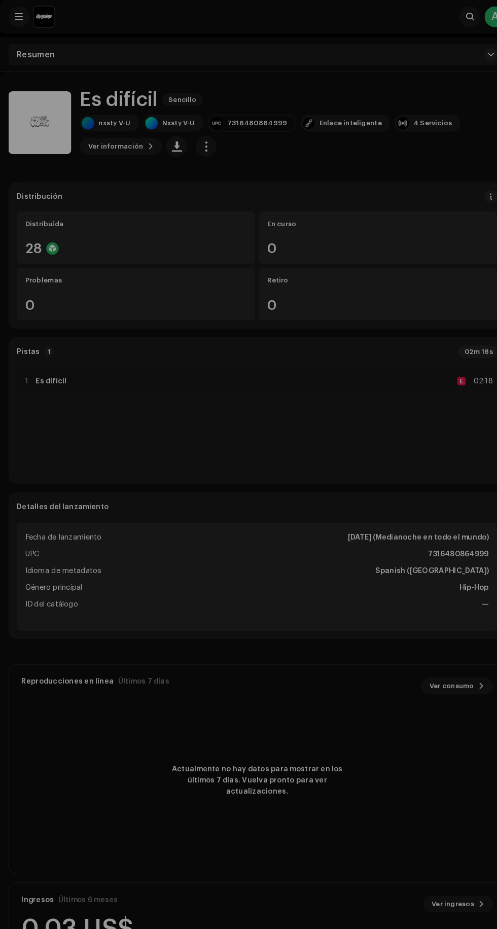
click at [437, 700] on div "Es difícil 2862374 Metadatos Distribución Idioma de metadatos Spanish ([GEOGRAP…" at bounding box center [248, 464] width 497 height 929
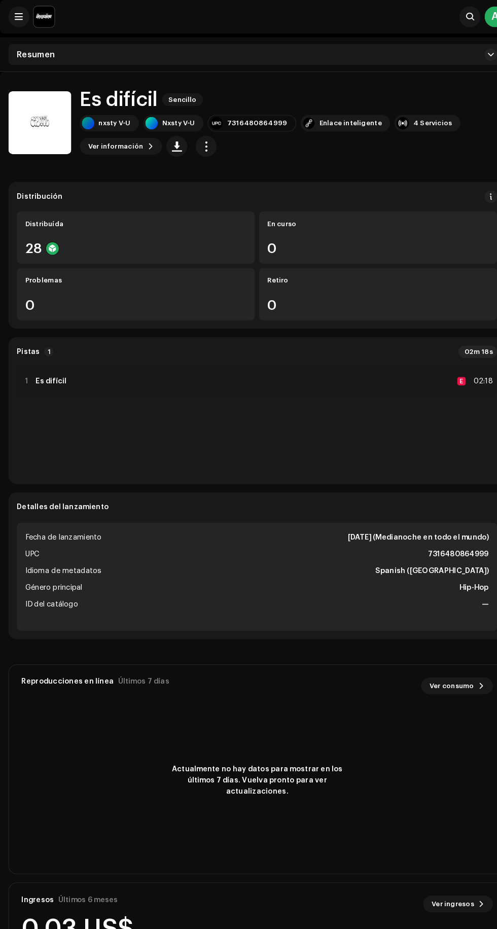
click at [196, 141] on span "button" at bounding box center [200, 141] width 10 height 8
click at [201, 186] on span "Editar" at bounding box center [204, 187] width 21 height 8
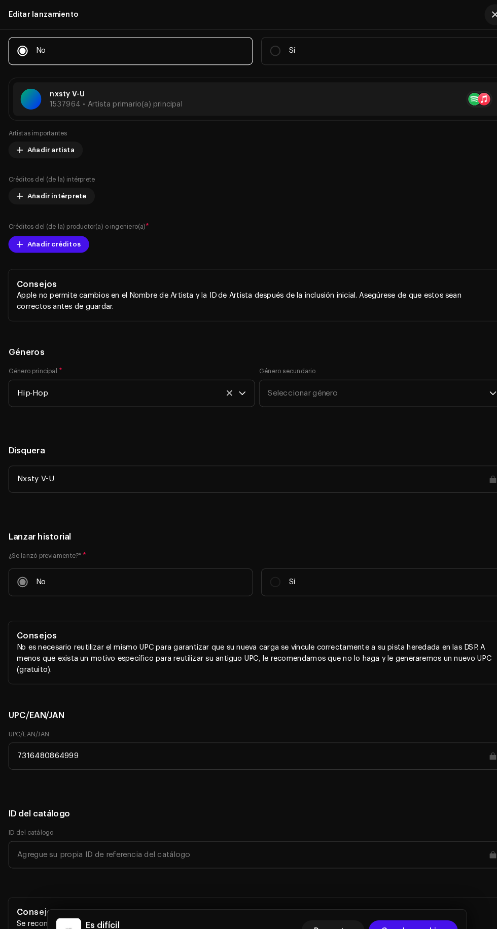
scroll to position [1418, 0]
click at [19, 239] on span at bounding box center [19, 235] width 6 height 8
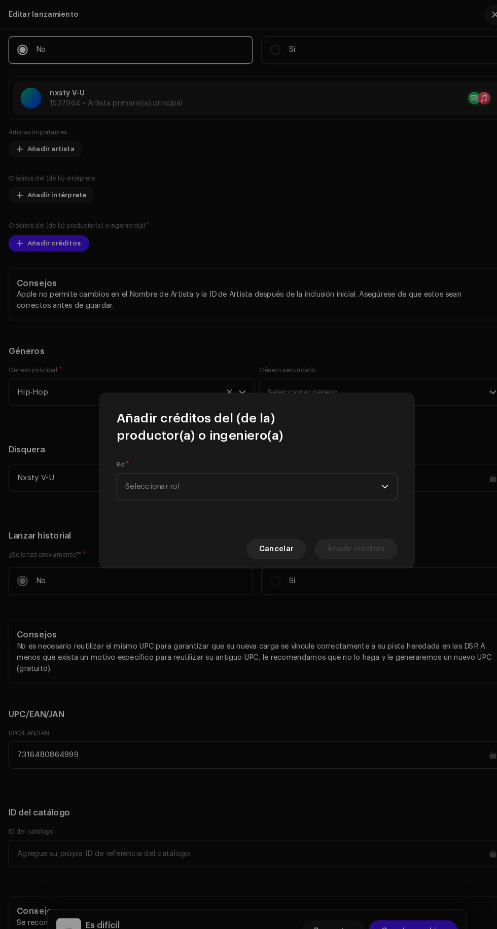
click at [315, 465] on span "Seleccionar rol" at bounding box center [244, 470] width 247 height 25
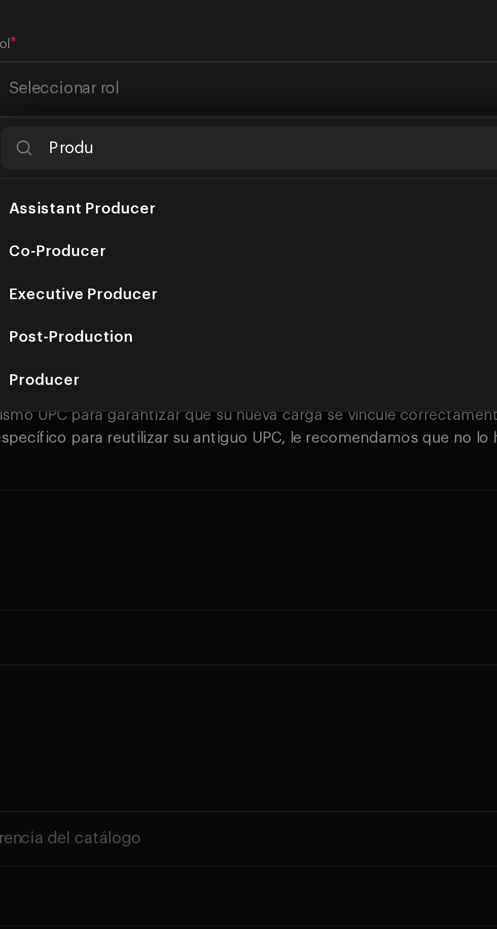
type input "Produ"
click at [130, 605] on span "Producer" at bounding box center [137, 609] width 33 height 10
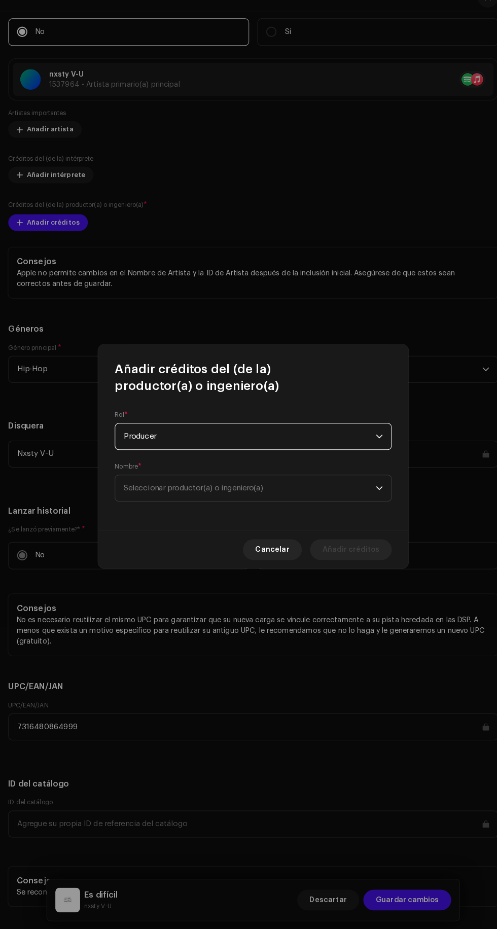
scroll to position [0, 0]
click at [342, 503] on span "Seleccionar productor(a) o ingeniero(a)" at bounding box center [244, 495] width 247 height 25
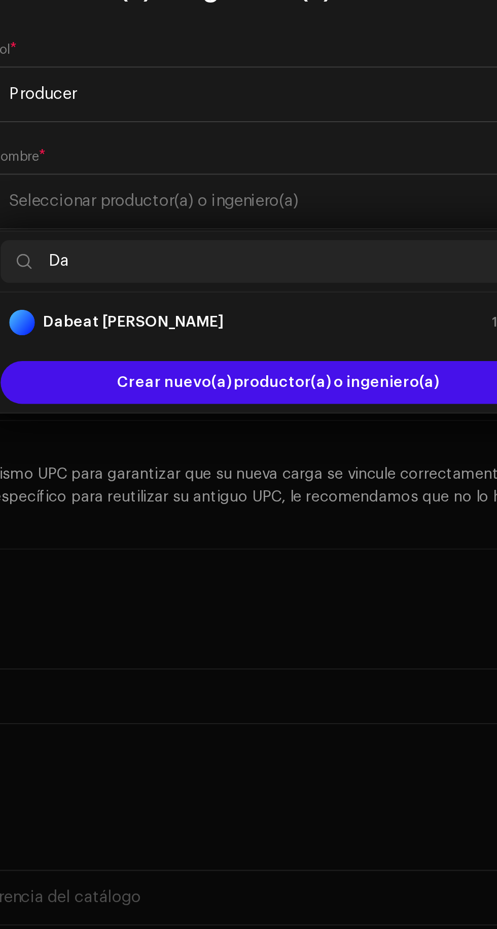
type input "Da"
click at [144, 551] on strong "Dabeat cruz" at bounding box center [179, 553] width 85 height 10
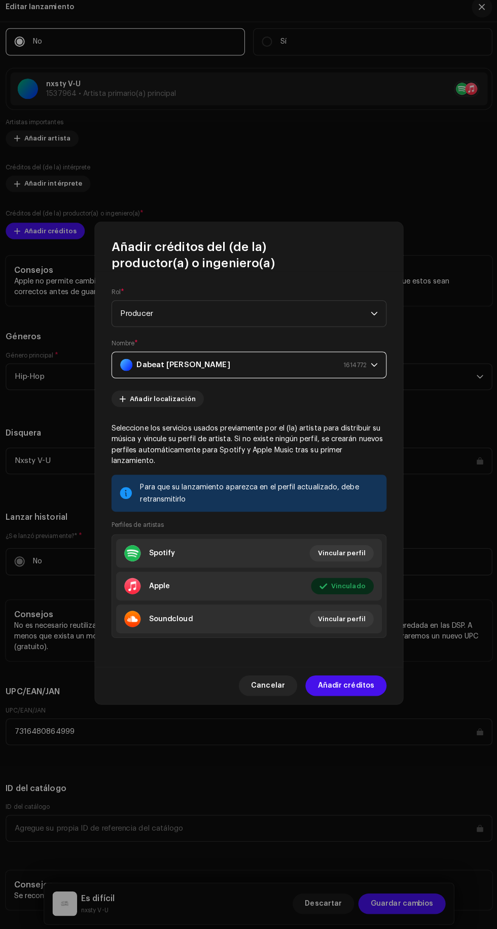
click at [371, 695] on span "Añadir créditos" at bounding box center [344, 685] width 56 height 20
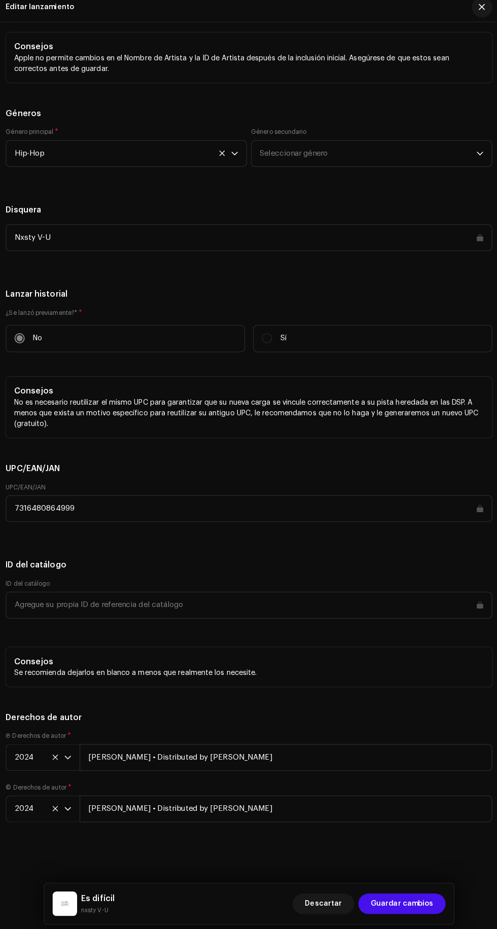
scroll to position [2422, 0]
click at [313, 808] on input "Axel Yael soto González • Distributed by Draikotune" at bounding box center [285, 806] width 408 height 26
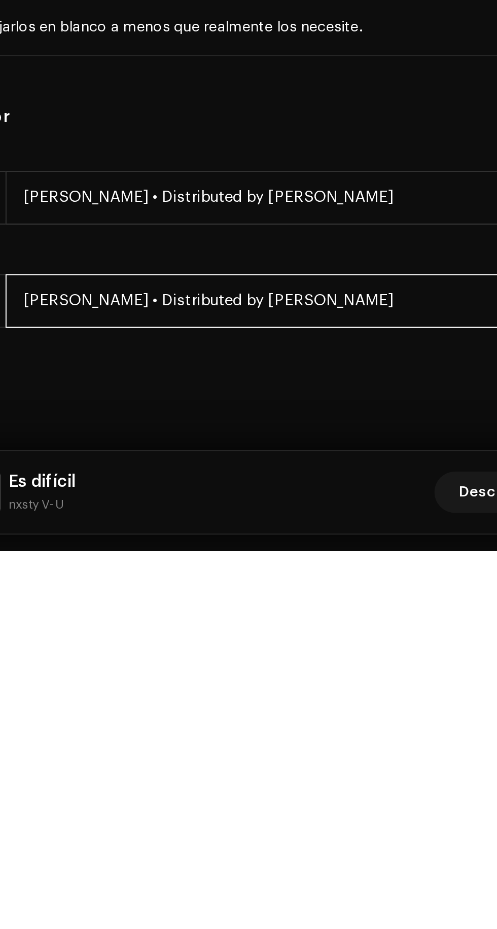
scroll to position [2, 0]
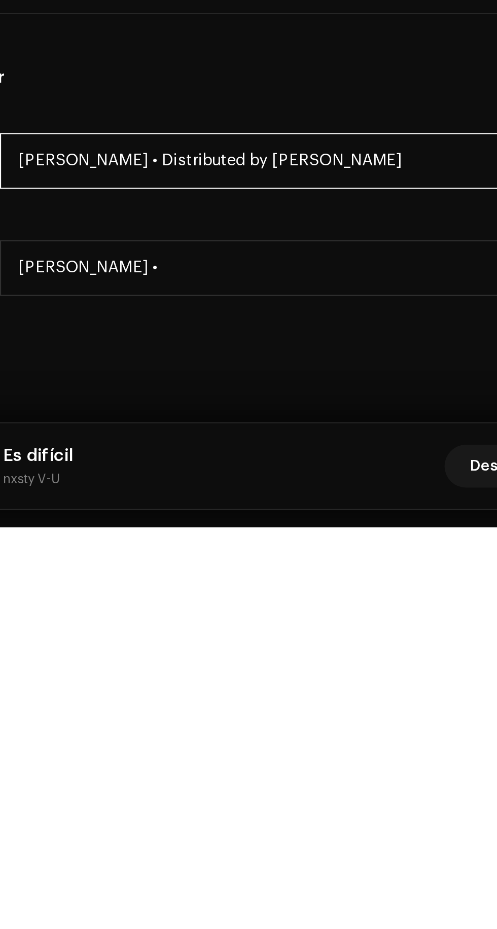
click at [276, 758] on input "Axel Yael soto González • Distributed by Draikotune" at bounding box center [285, 755] width 408 height 26
type input "Axel Yael soto González •"
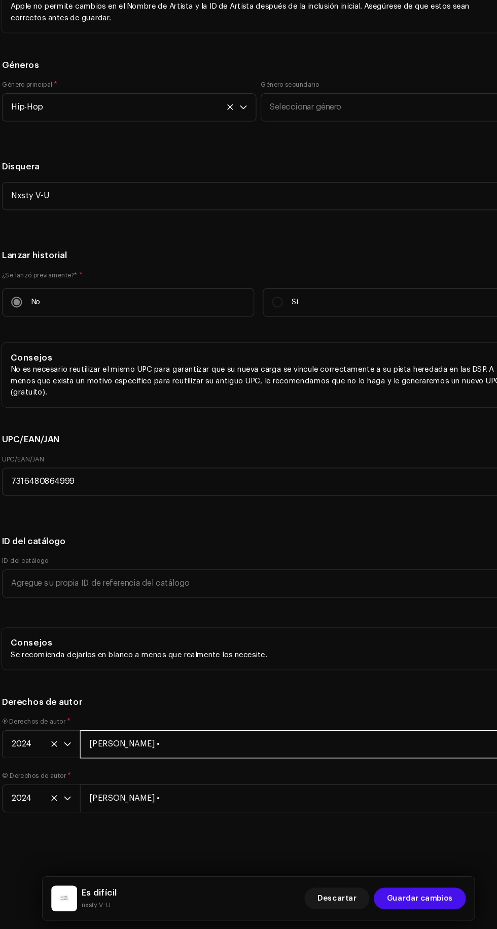
scroll to position [141, 0]
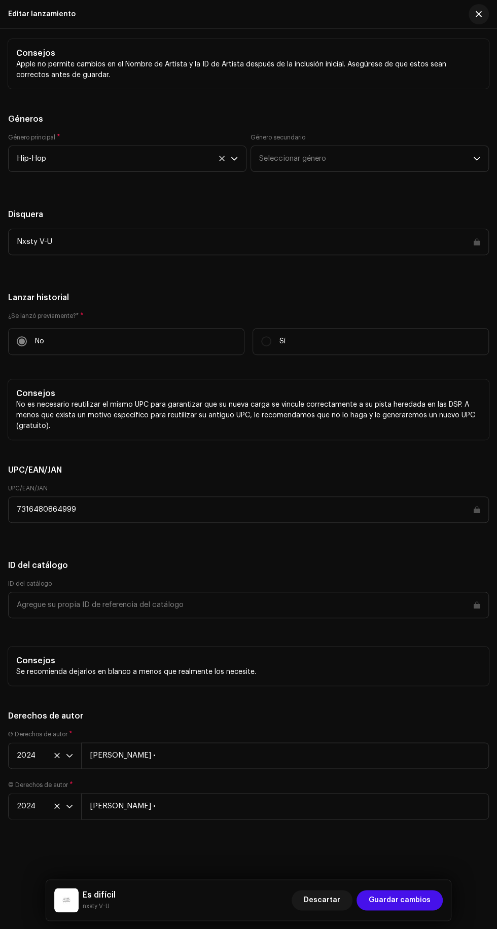
click at [423, 888] on div "Descartar Guardar cambios" at bounding box center [367, 900] width 151 height 24
type input "Axel Yael soto González •"
click at [421, 901] on span "Guardar cambios" at bounding box center [400, 900] width 62 height 20
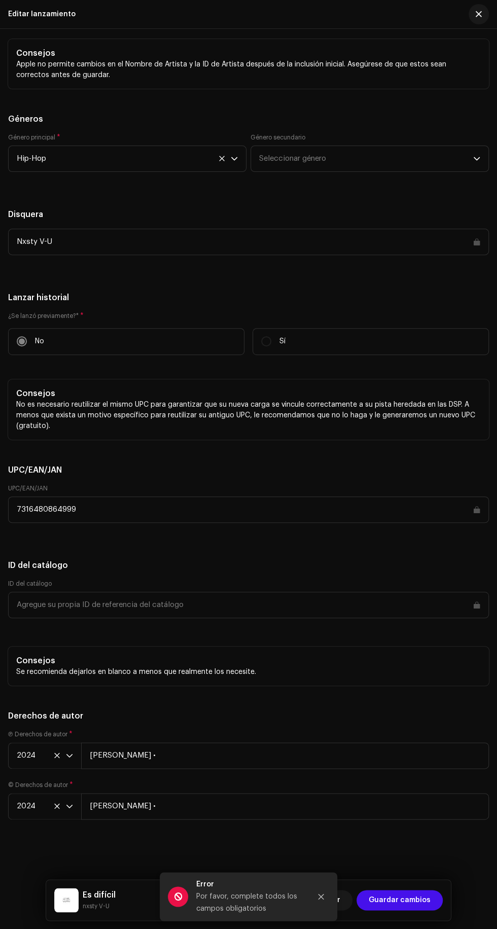
scroll to position [2422, 0]
click at [321, 804] on input "Axel Yael soto González •" at bounding box center [285, 806] width 408 height 26
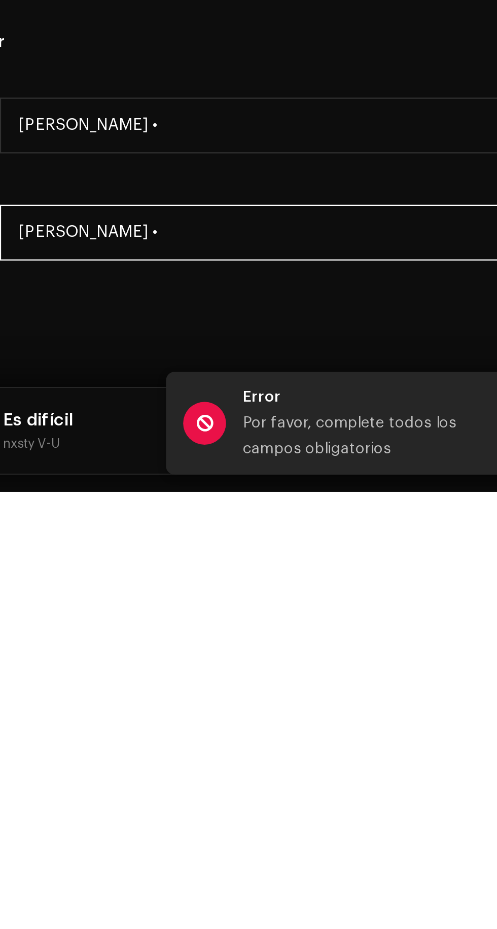
scroll to position [0, 0]
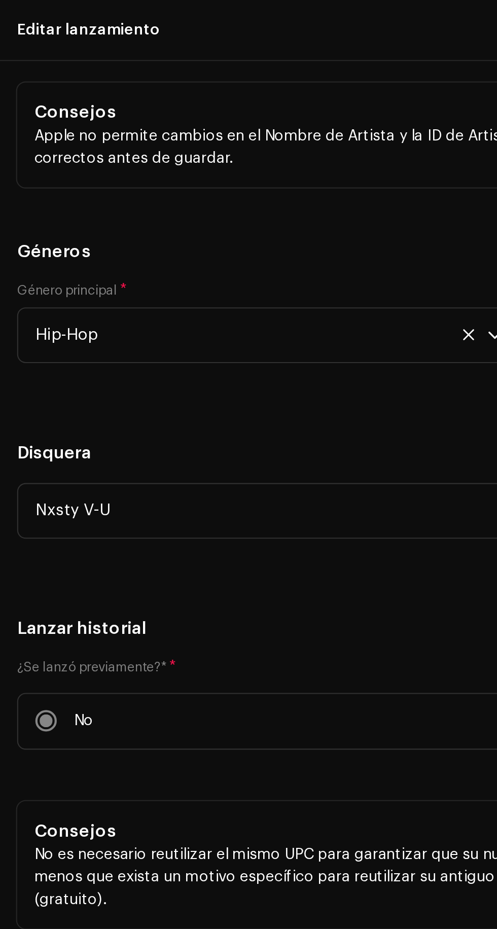
type input "Axel Yael soto González • Distributed by Draikotune"
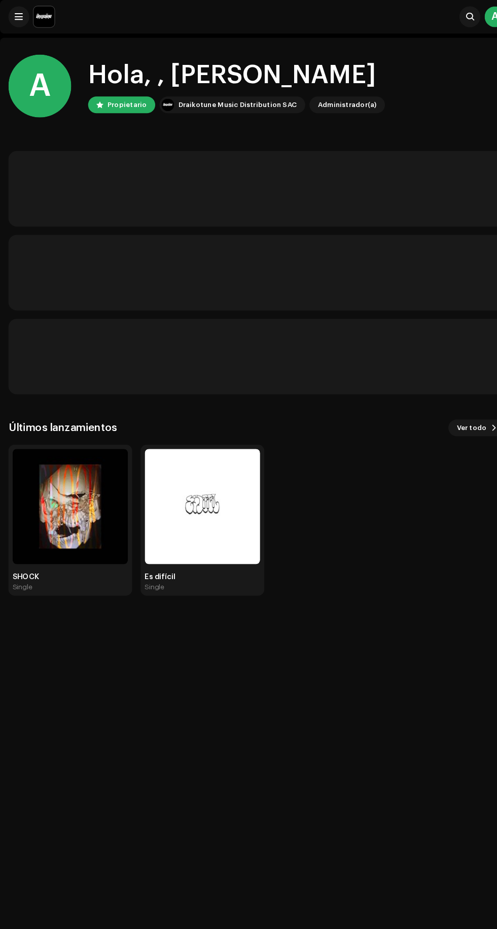
click at [189, 519] on img at bounding box center [196, 490] width 112 height 112
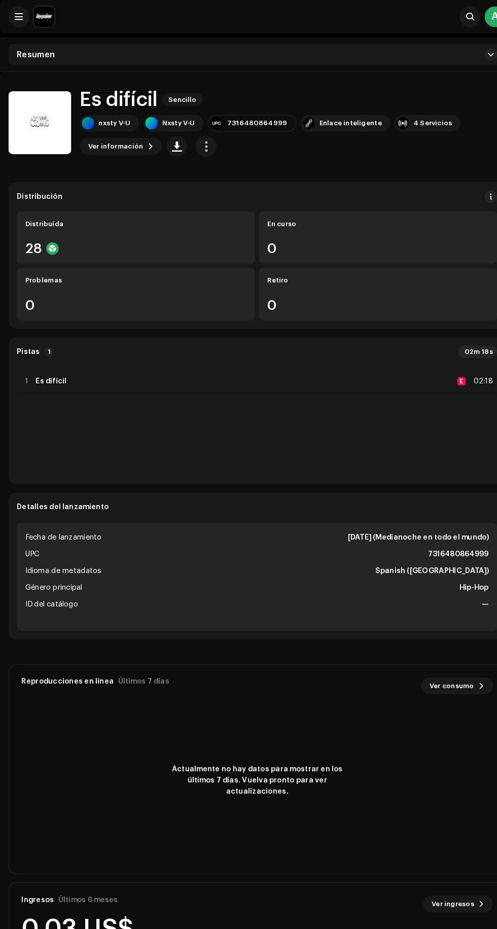
click at [91, 140] on span "Ver información" at bounding box center [111, 141] width 53 height 20
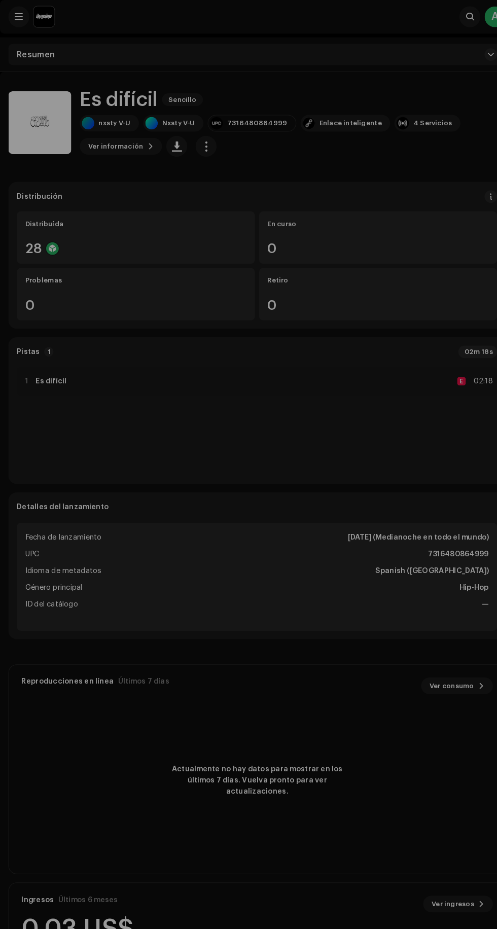
click at [38, 284] on div "Es difícil 2862374 Metadatos Distribución Idioma de metadatos Spanish ([GEOGRAP…" at bounding box center [248, 464] width 497 height 929
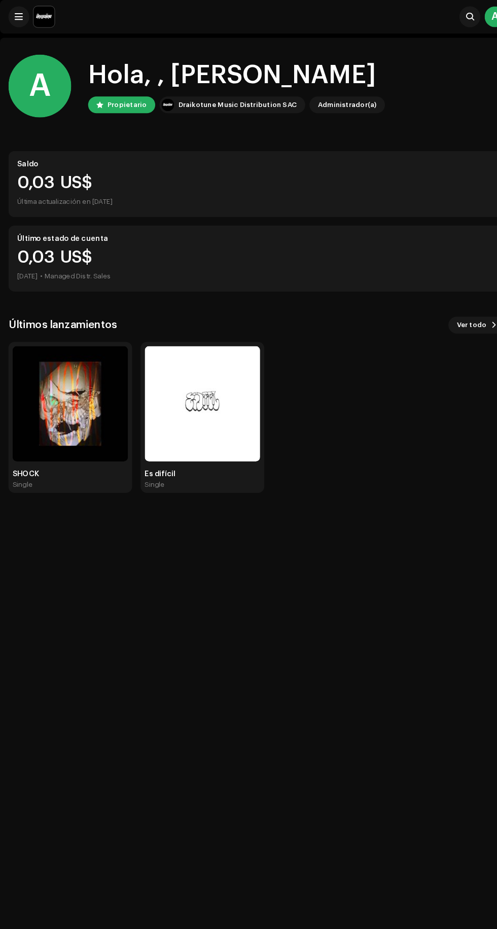
click at [447, 313] on span "Ver todo" at bounding box center [456, 314] width 29 height 20
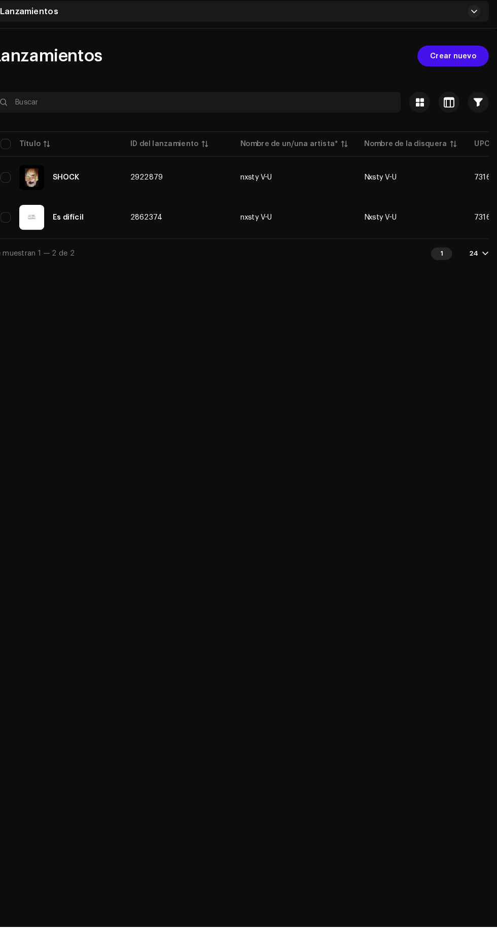
scroll to position [69, 0]
